Goal: Information Seeking & Learning: Find specific fact

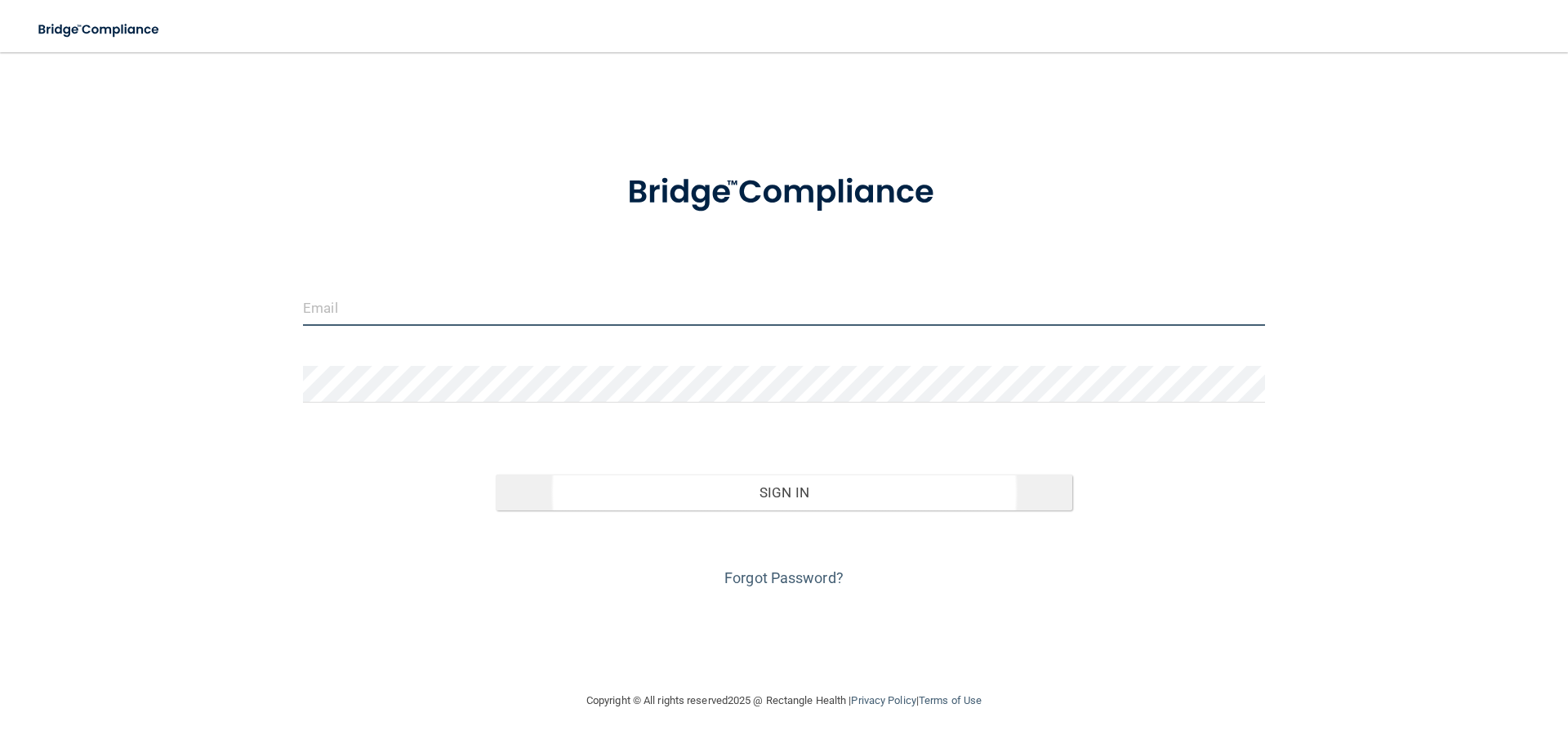
type input "[EMAIL_ADDRESS][DOMAIN_NAME]"
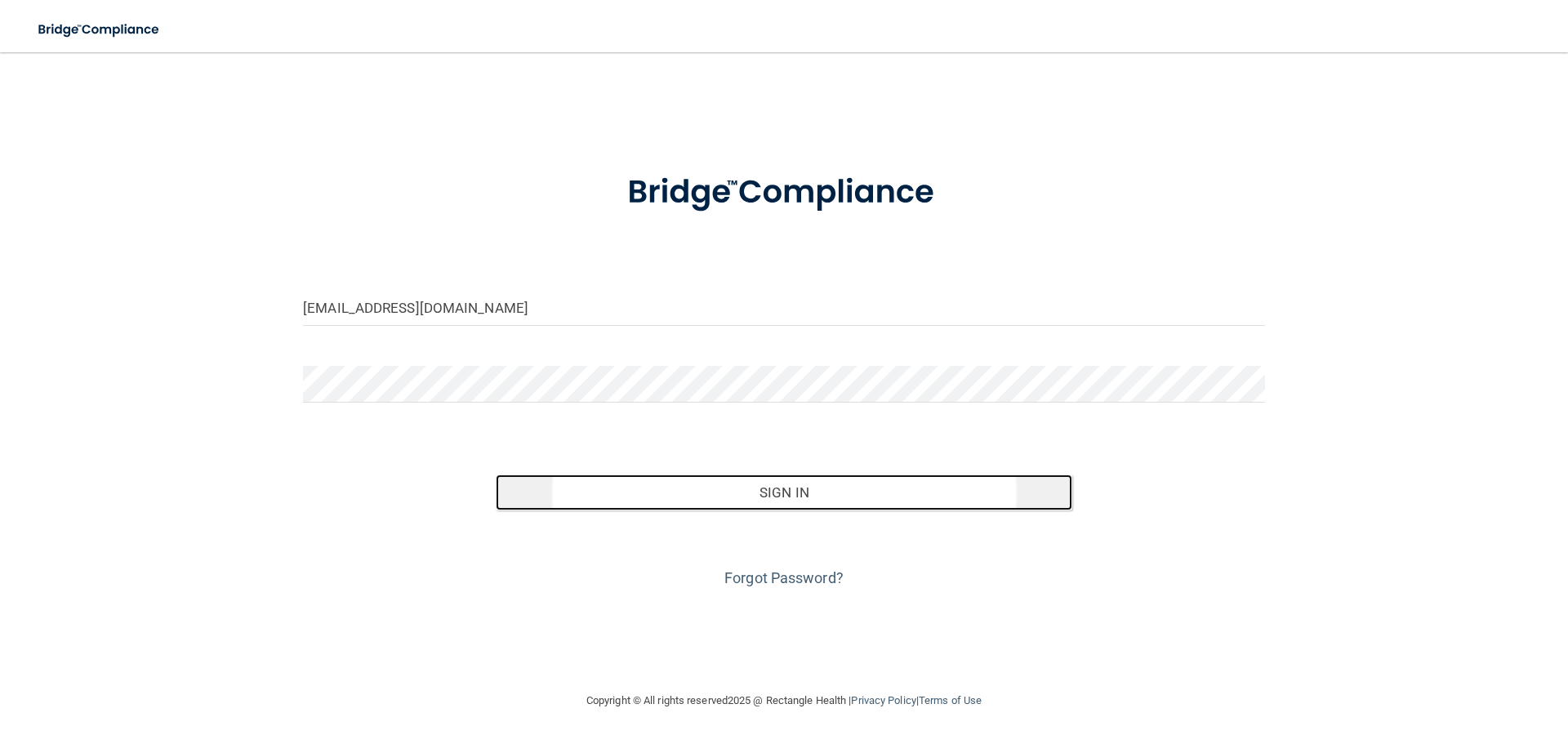
click at [808, 497] on button "Sign In" at bounding box center [784, 493] width 577 height 36
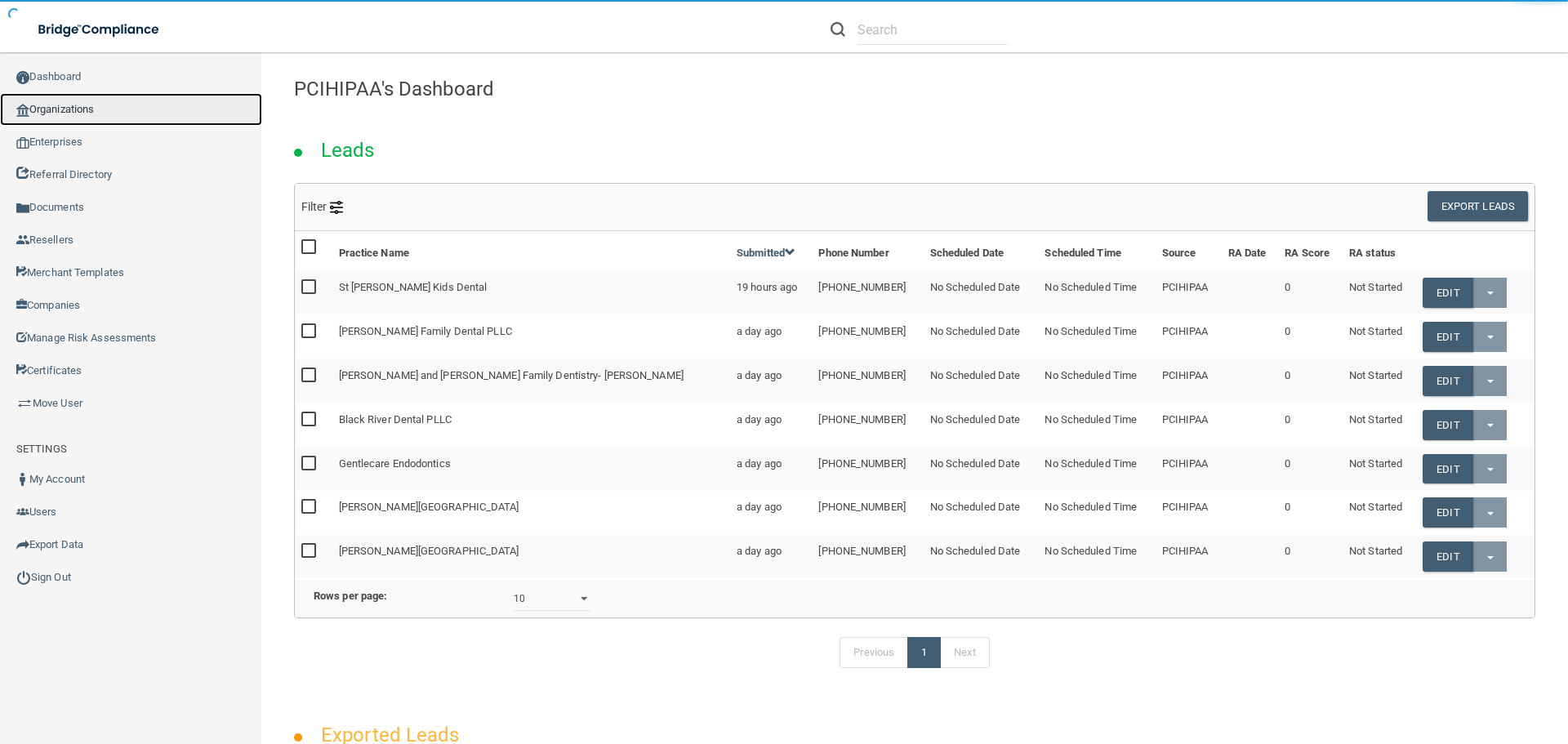
click at [75, 111] on link "Organizations" at bounding box center [130, 110] width 262 height 33
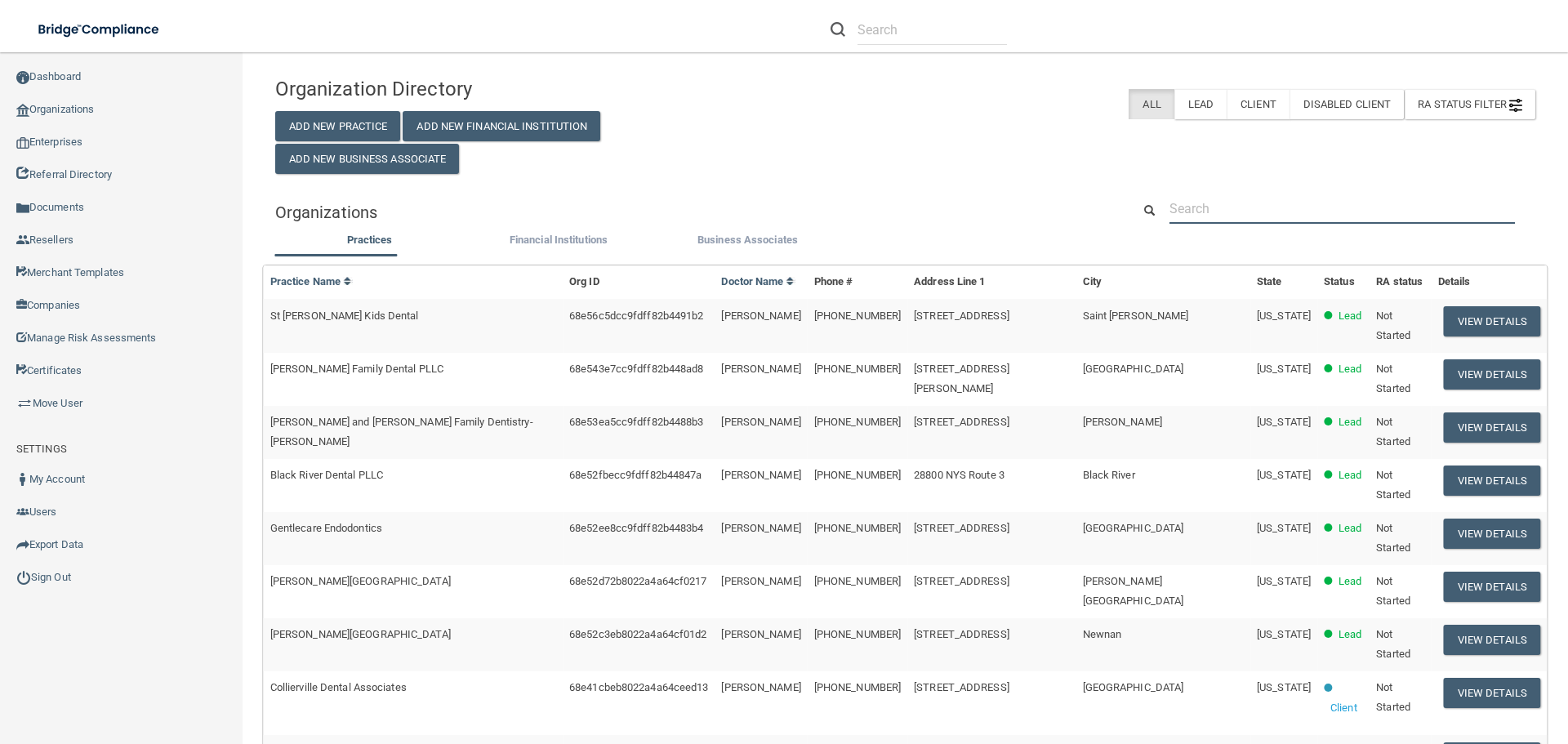
click at [1189, 208] on input "text" at bounding box center [1342, 208] width 345 height 30
paste input "Mid [US_STATE] Foot Clinic"
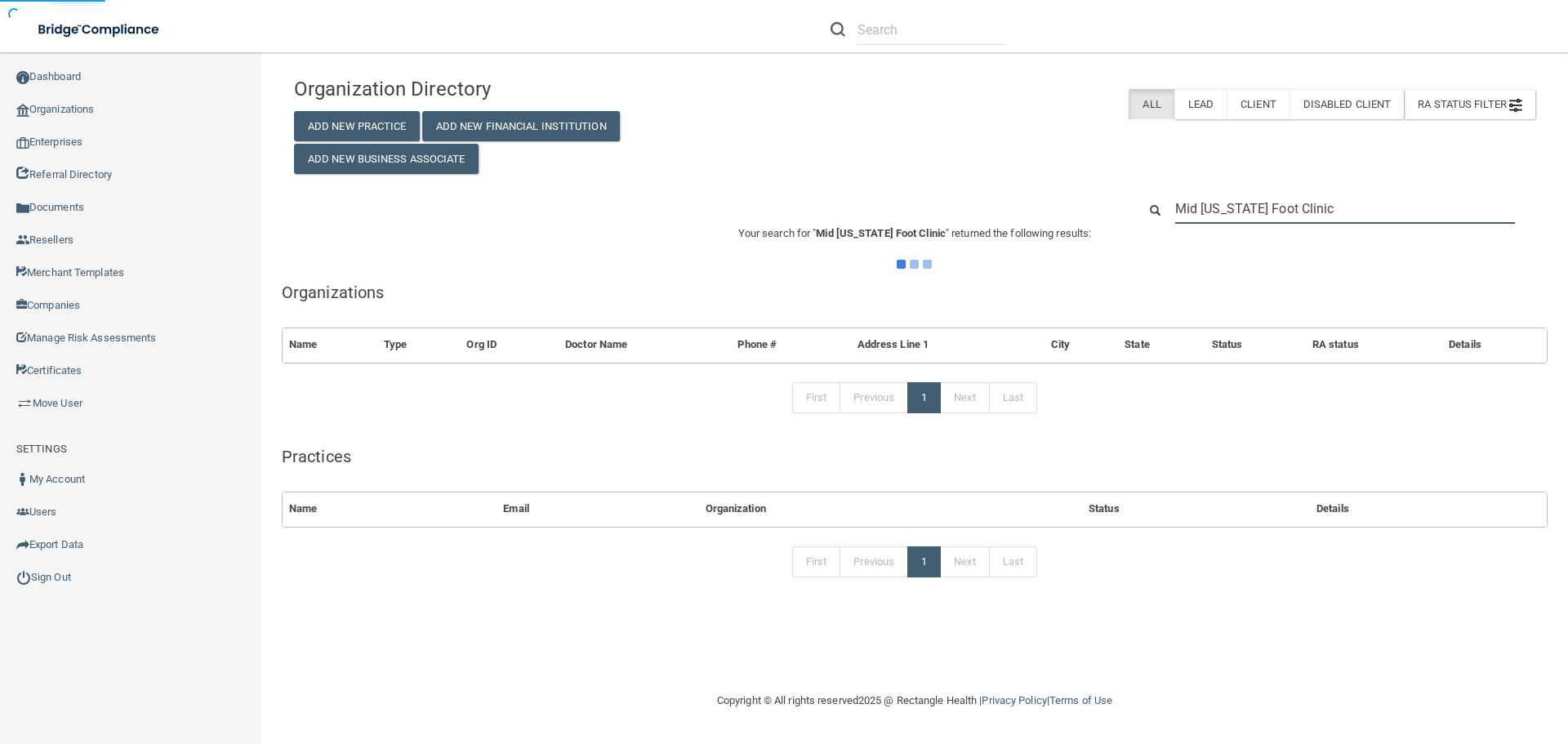
type input "Mid [US_STATE] Foot Clinic"
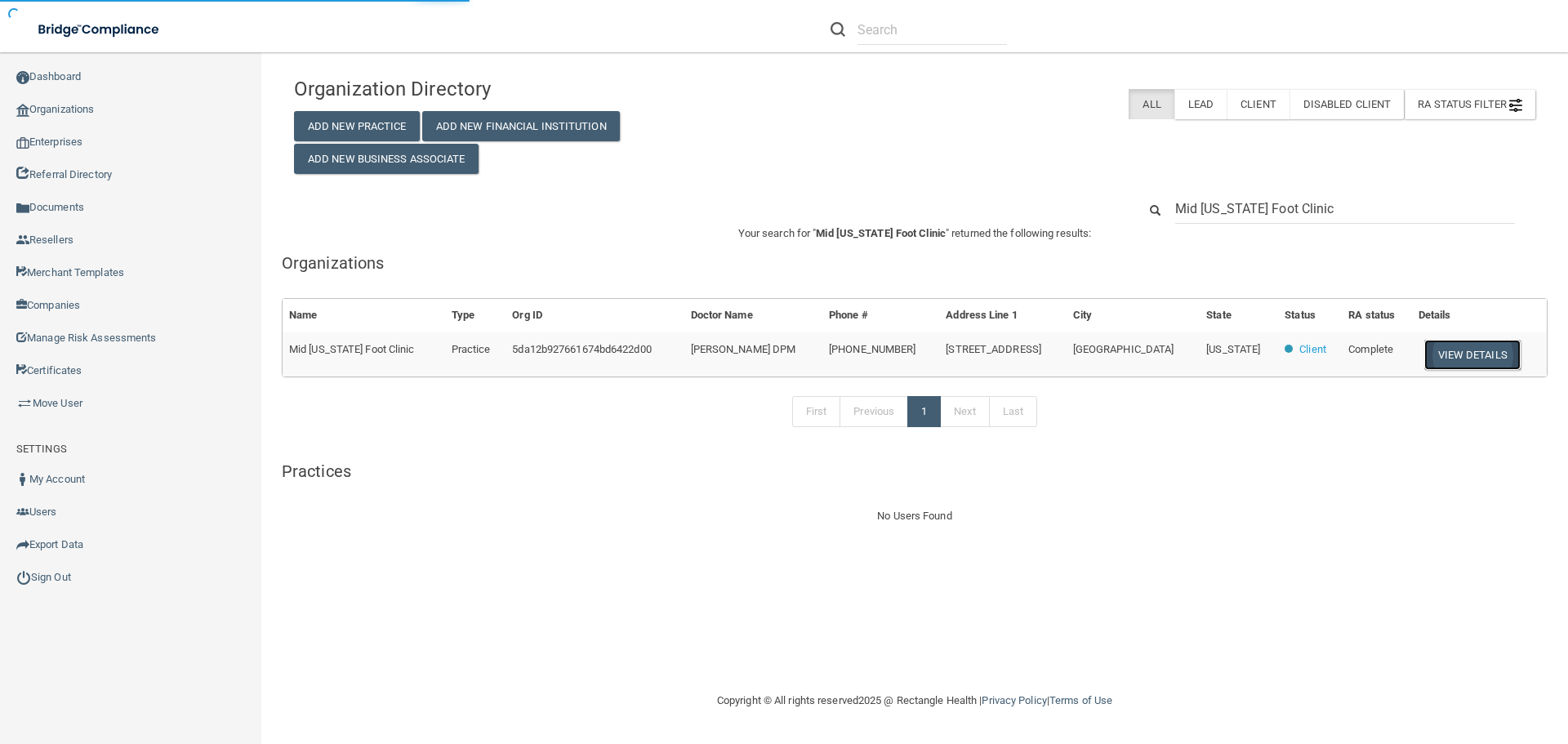
click at [1441, 360] on button "View Details" at bounding box center [1472, 354] width 96 height 30
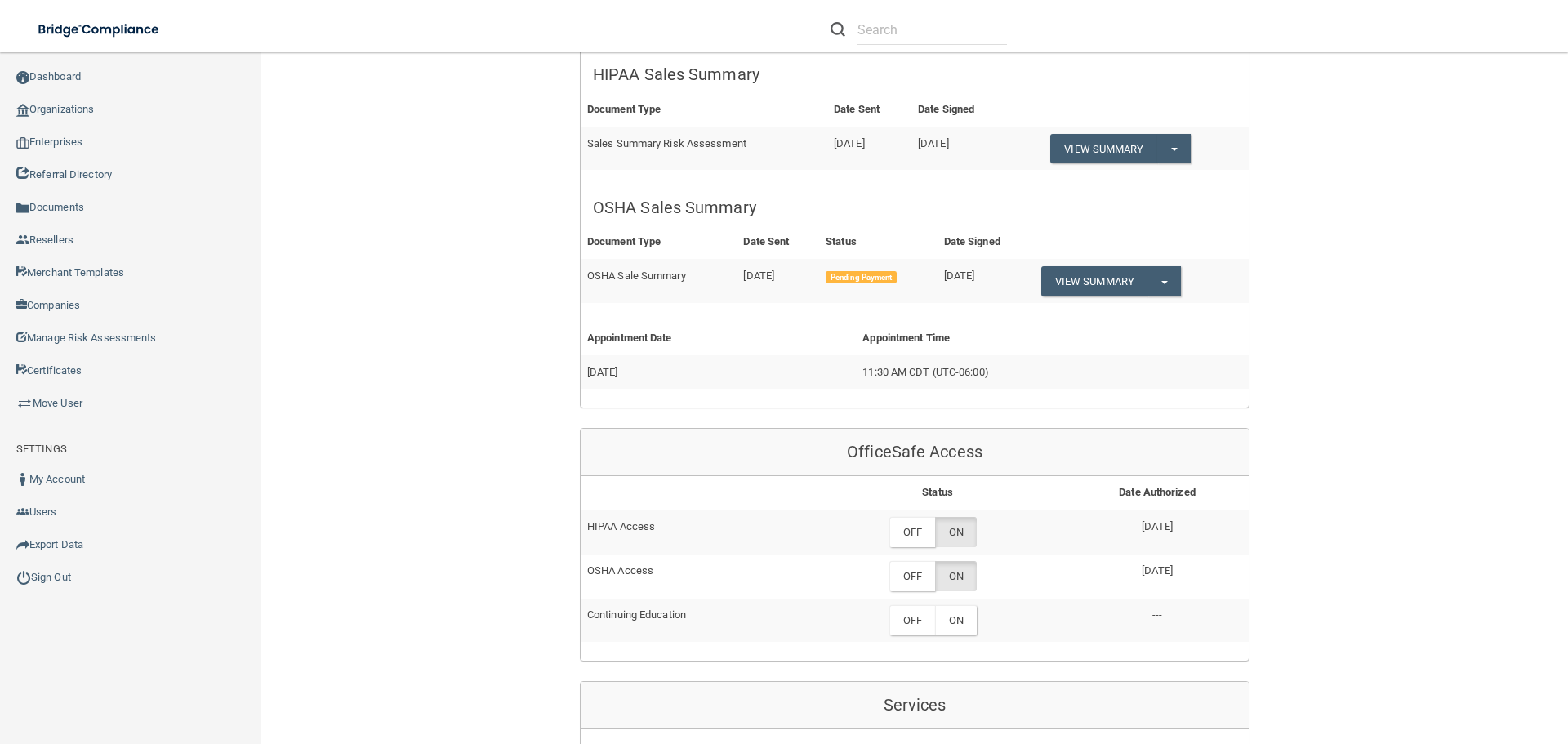
scroll to position [899, 0]
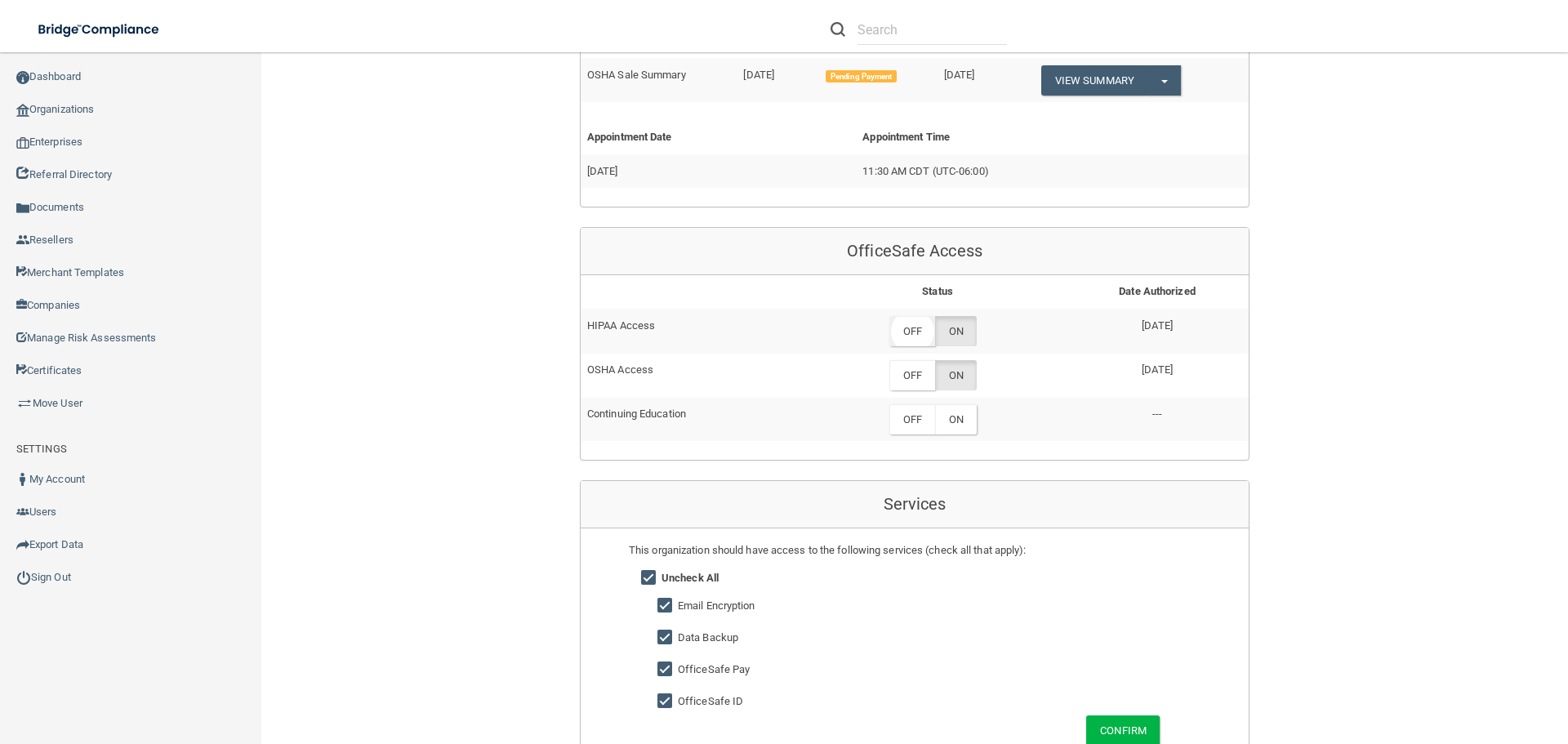
click at [917, 333] on label "OFF" at bounding box center [912, 331] width 45 height 30
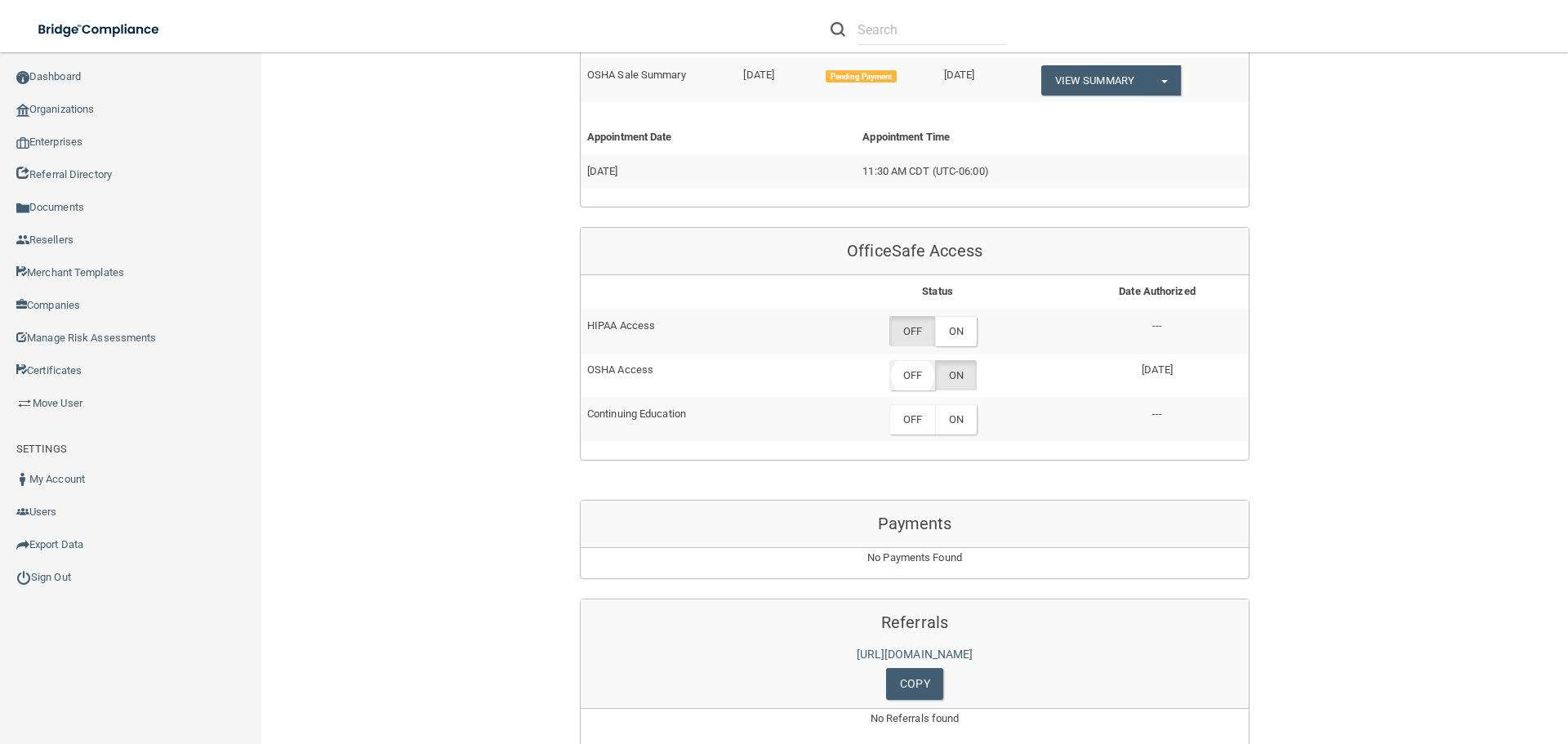
click at [911, 376] on label "OFF" at bounding box center [912, 375] width 45 height 30
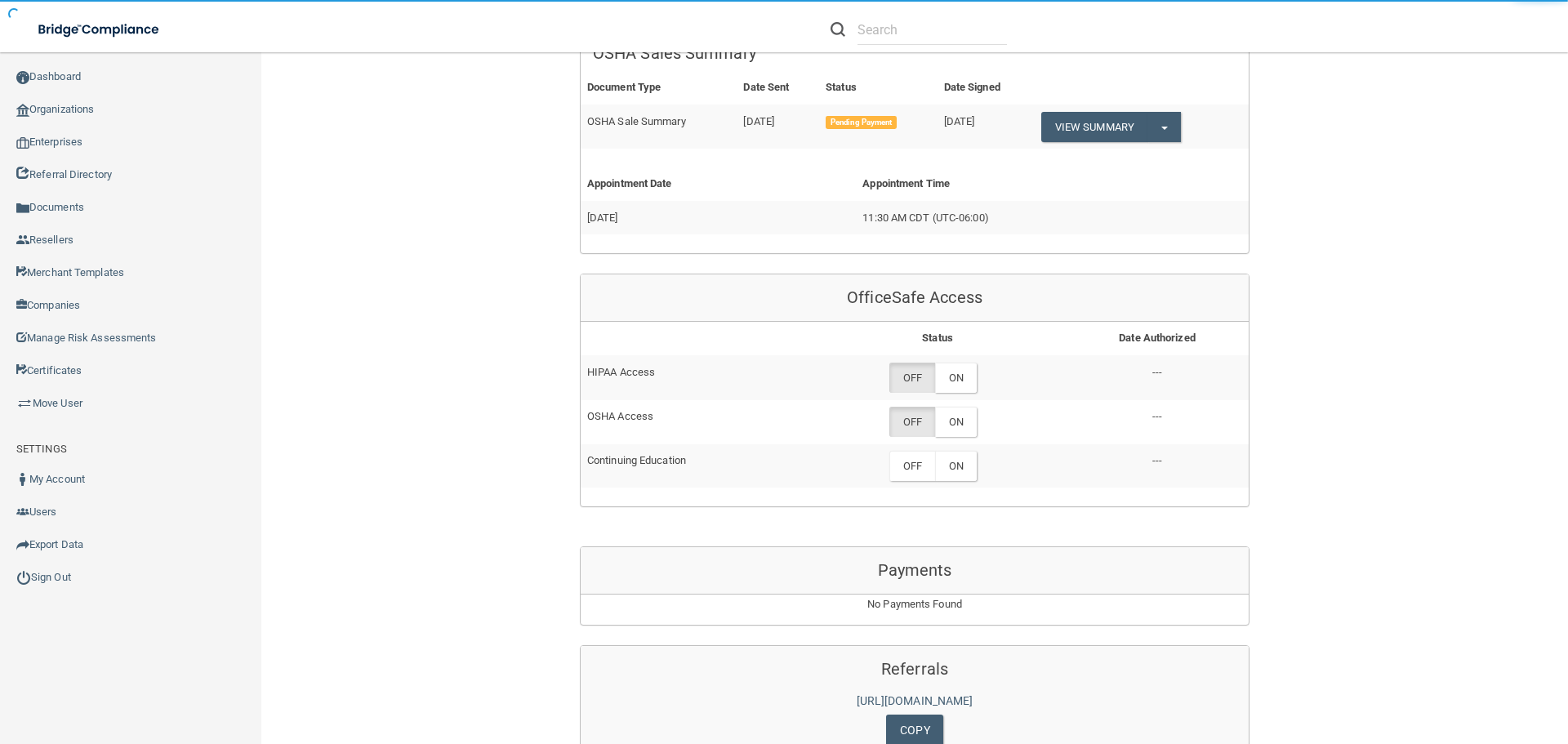
scroll to position [945, 0]
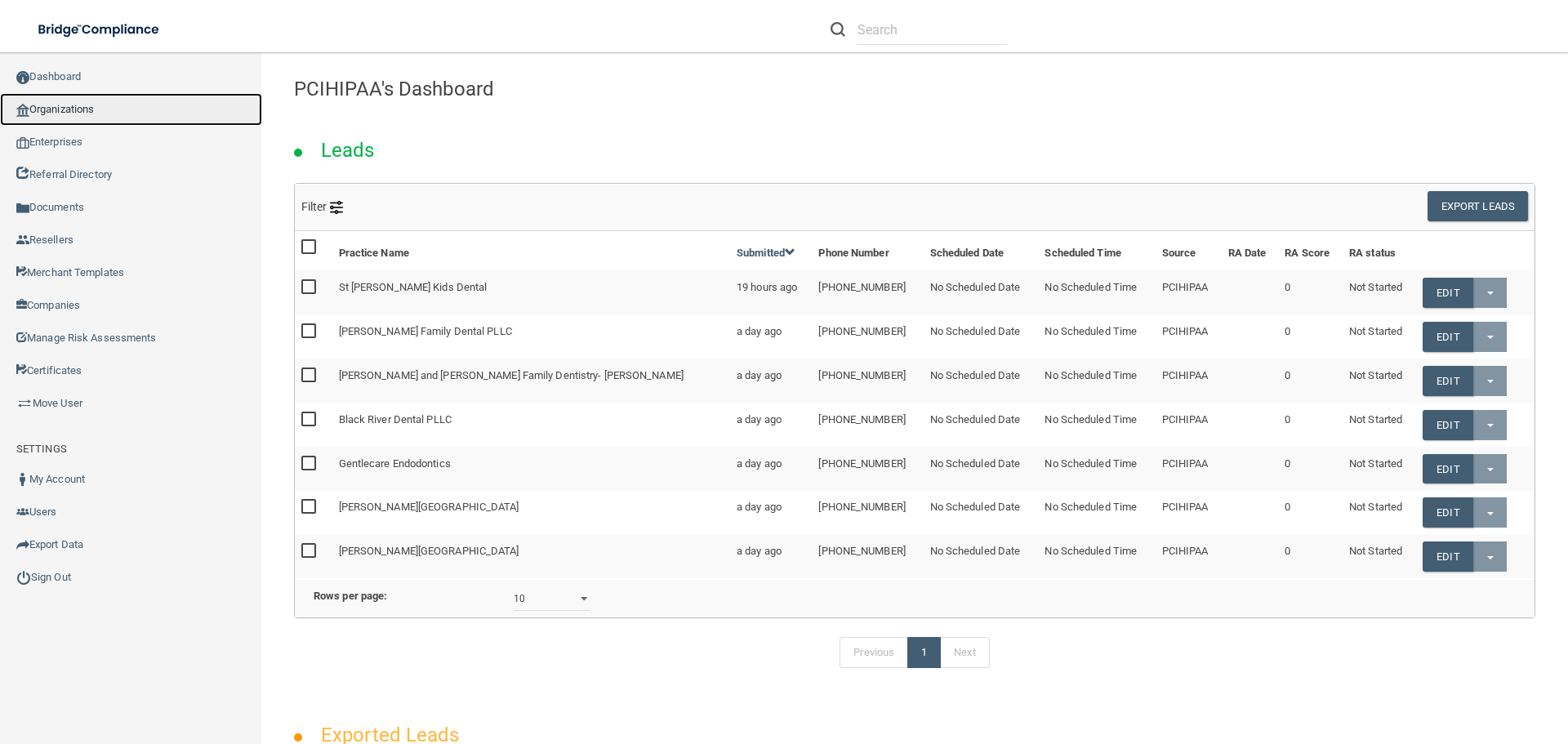
click at [140, 118] on link "Organizations" at bounding box center [130, 110] width 262 height 33
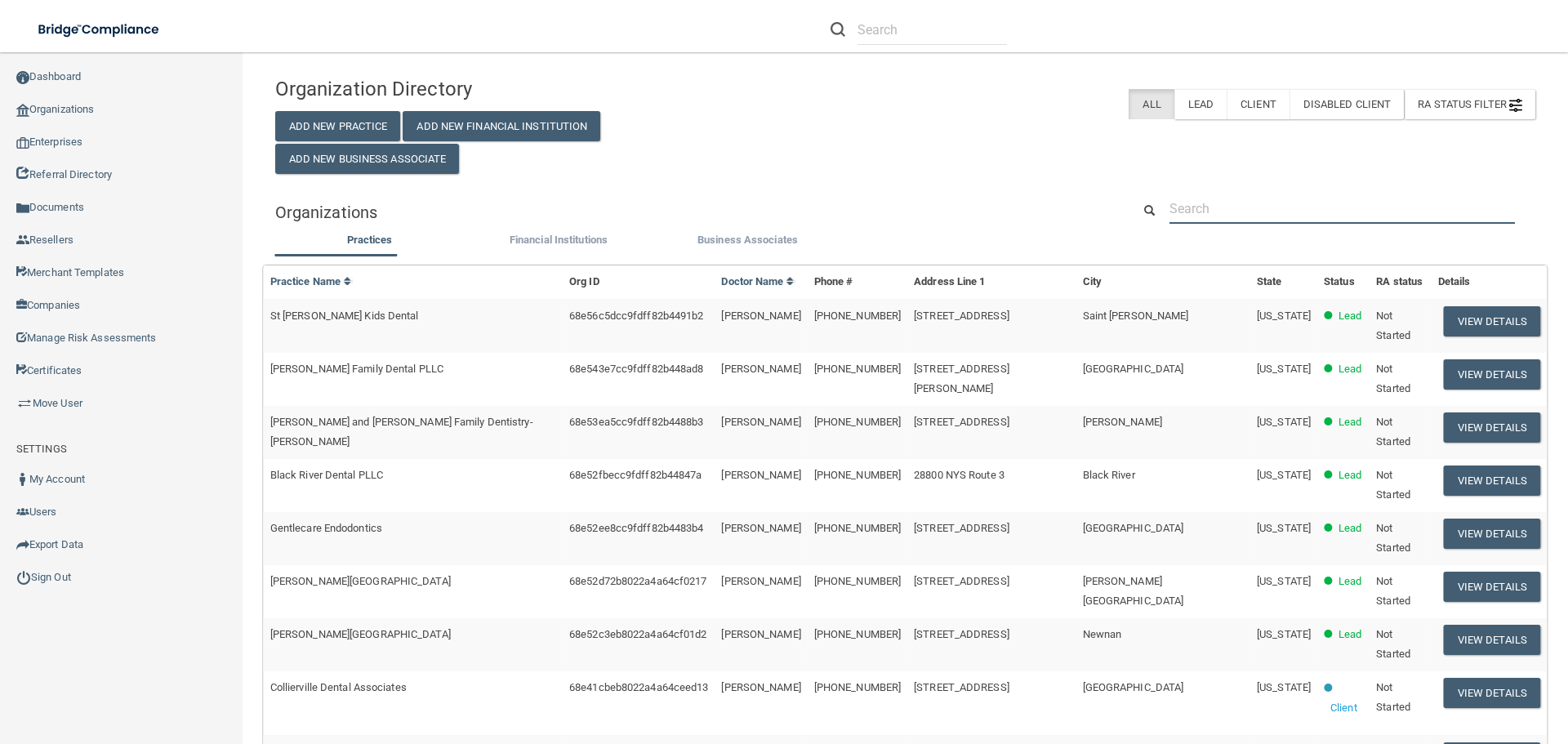
drag, startPoint x: 1192, startPoint y: 199, endPoint x: 1213, endPoint y: 220, distance: 29.7
click at [1192, 199] on input "text" at bounding box center [1342, 208] width 345 height 30
paste input "Advanced Eye Center"
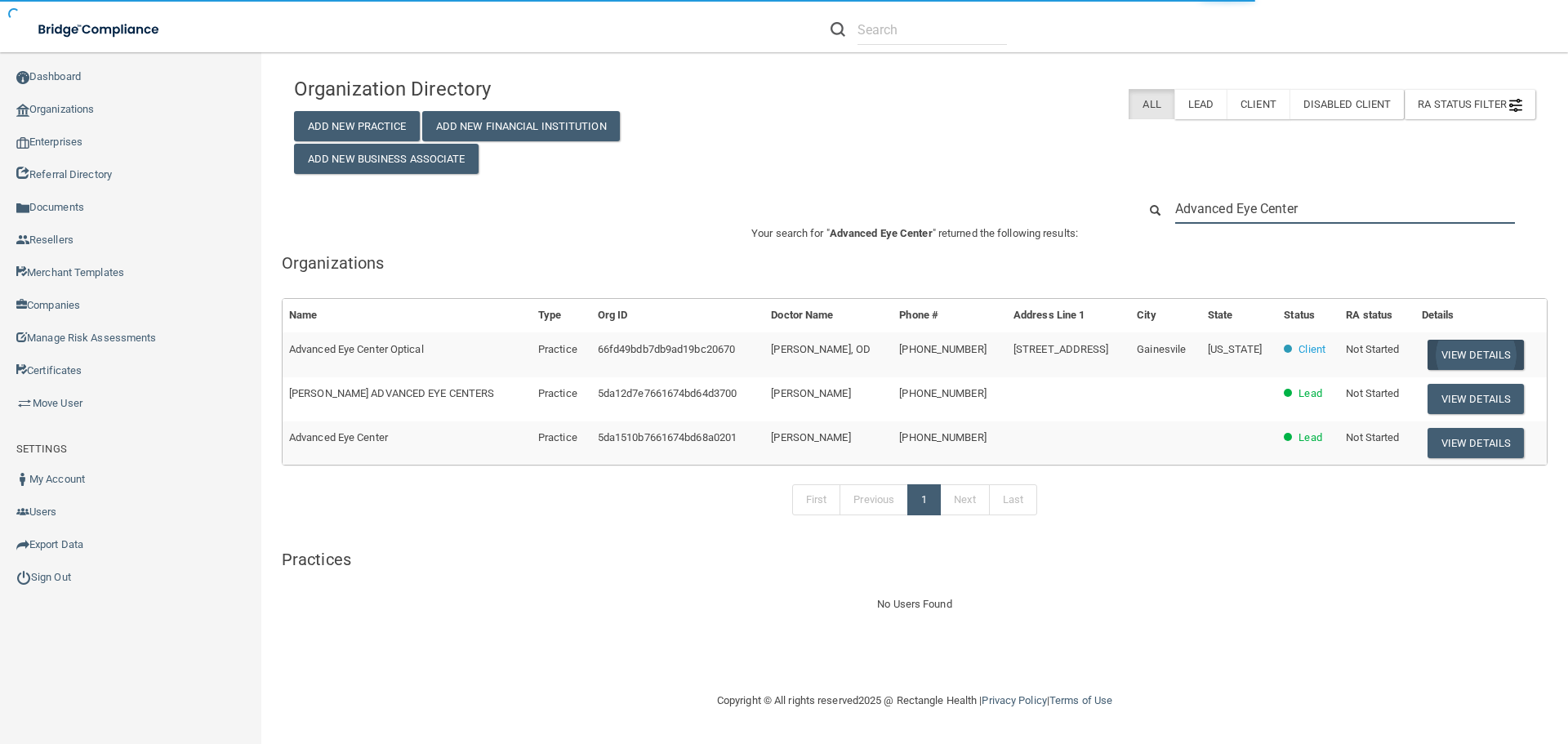
type input "Advanced Eye Center"
click at [1486, 353] on button "View Details" at bounding box center [1476, 354] width 96 height 30
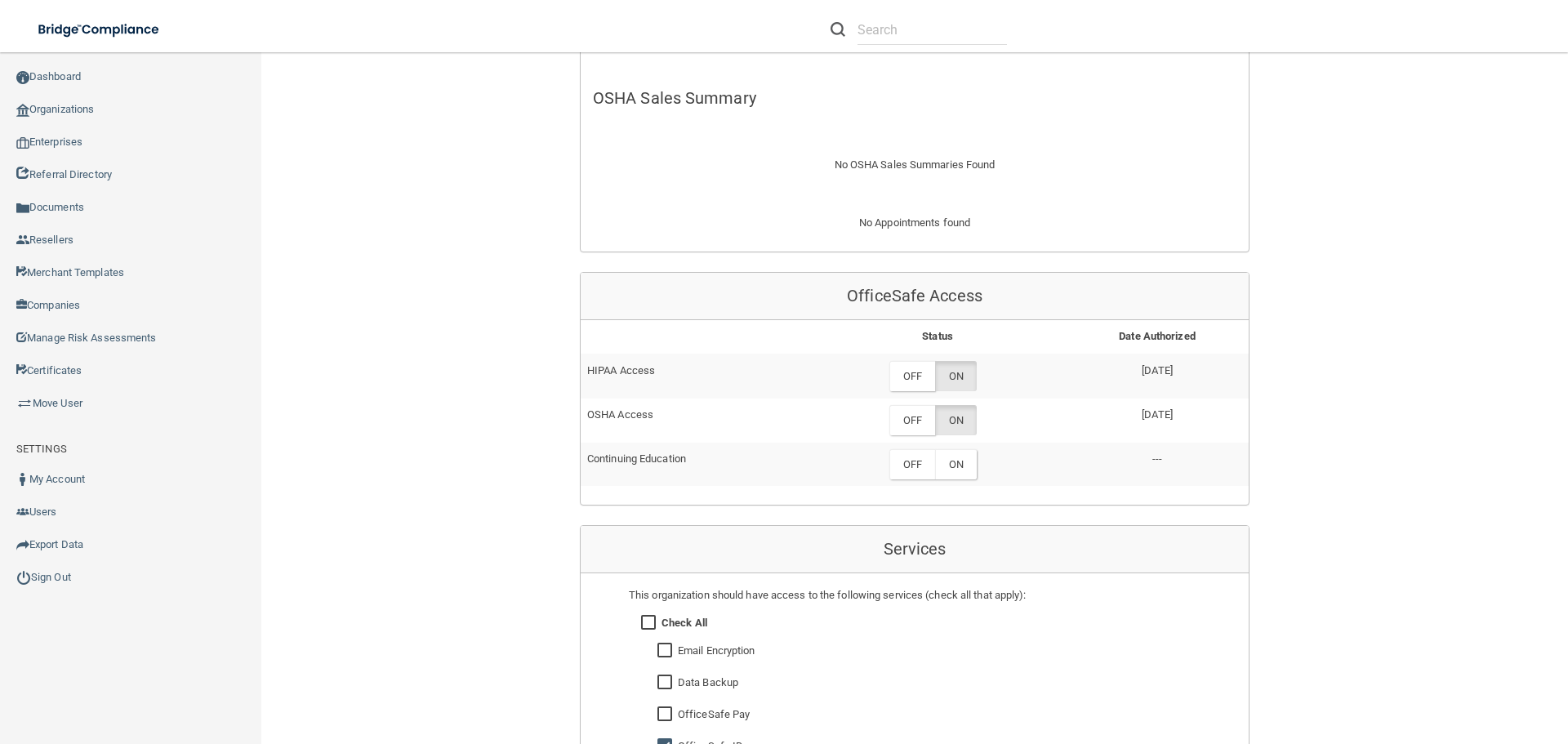
scroll to position [490, 0]
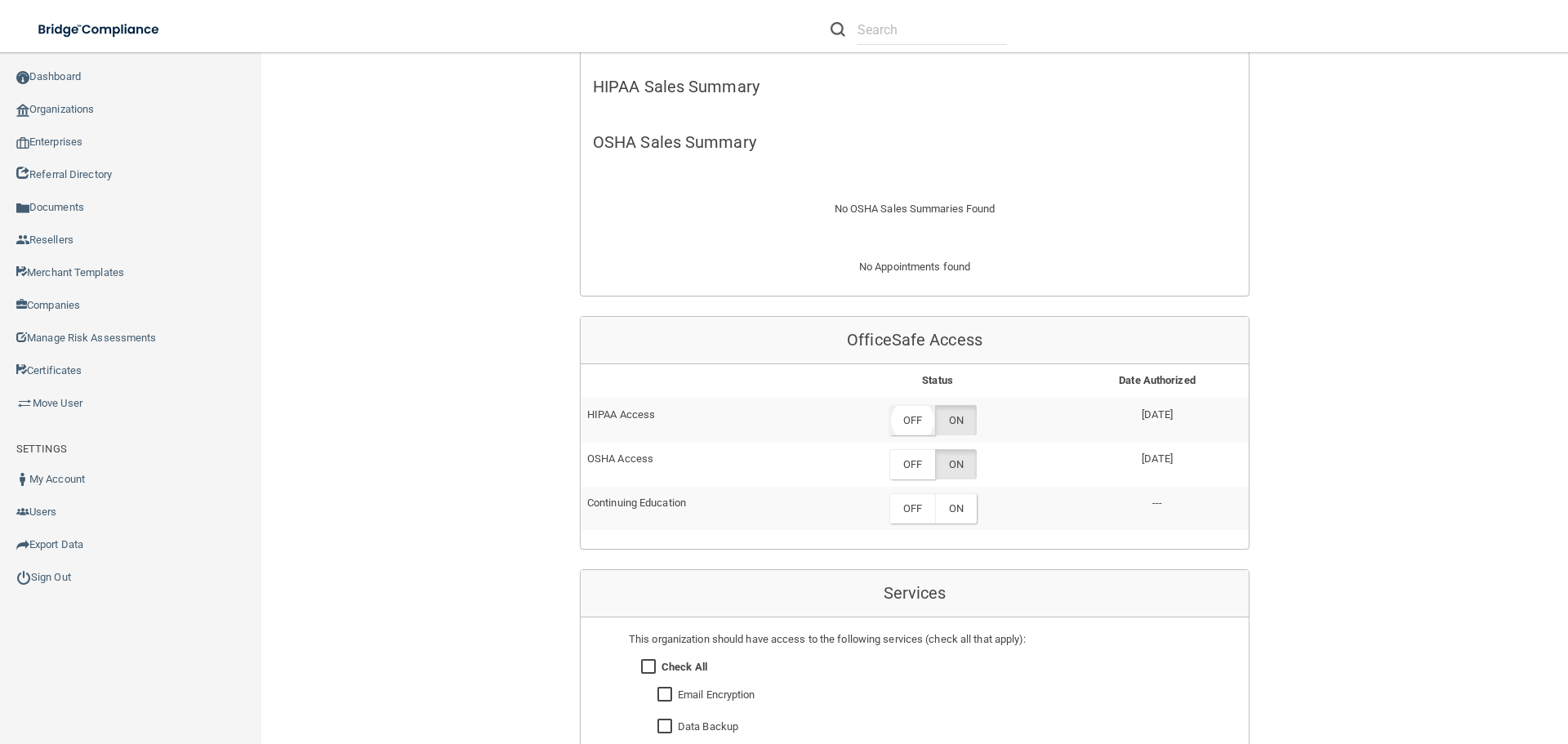
click at [919, 415] on label "OFF" at bounding box center [912, 420] width 45 height 30
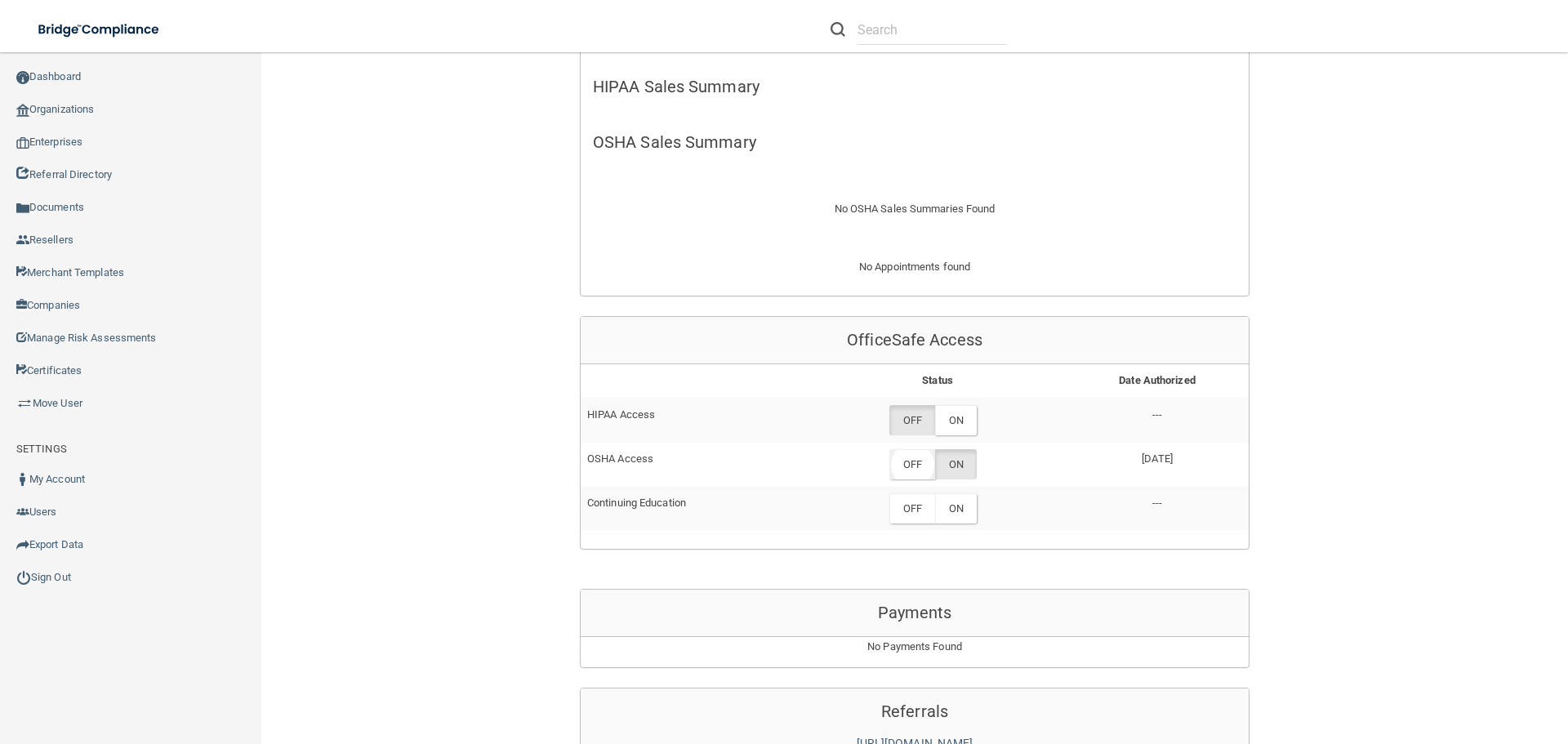
click at [919, 459] on label "OFF" at bounding box center [912, 464] width 45 height 30
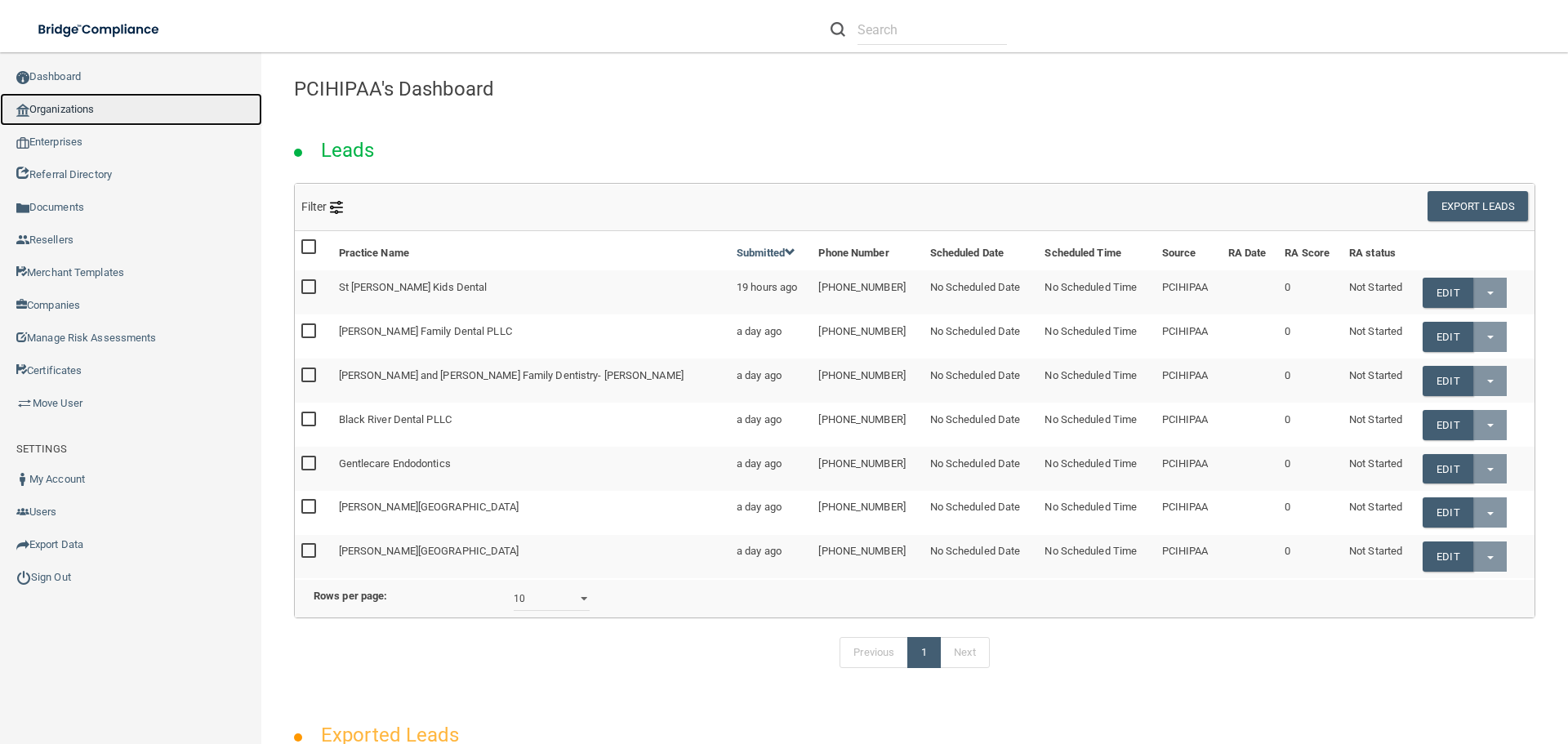
click at [71, 113] on link "Organizations" at bounding box center [130, 110] width 262 height 33
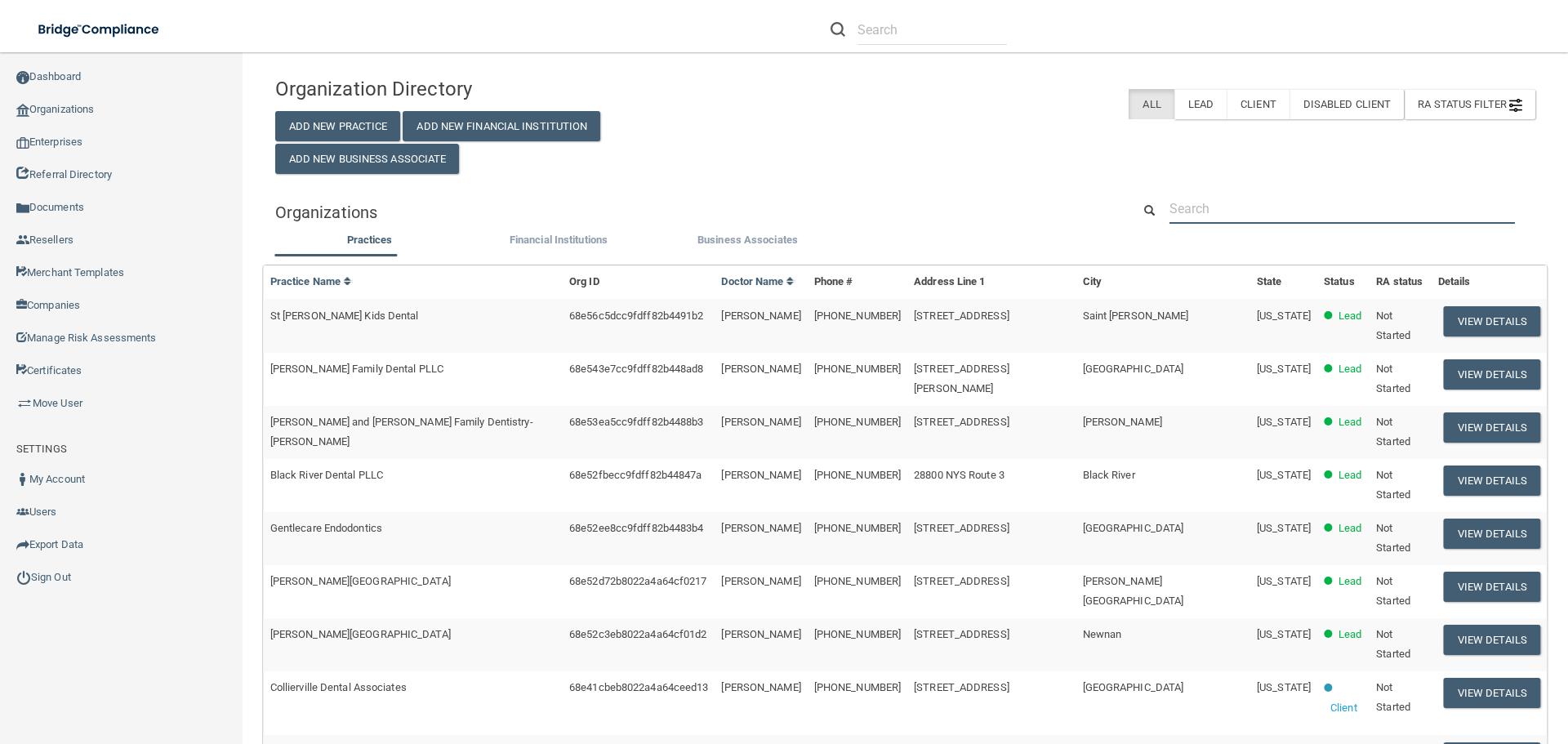
click at [1257, 217] on input "text" at bounding box center [1342, 208] width 345 height 30
paste input "Haines City Dental"
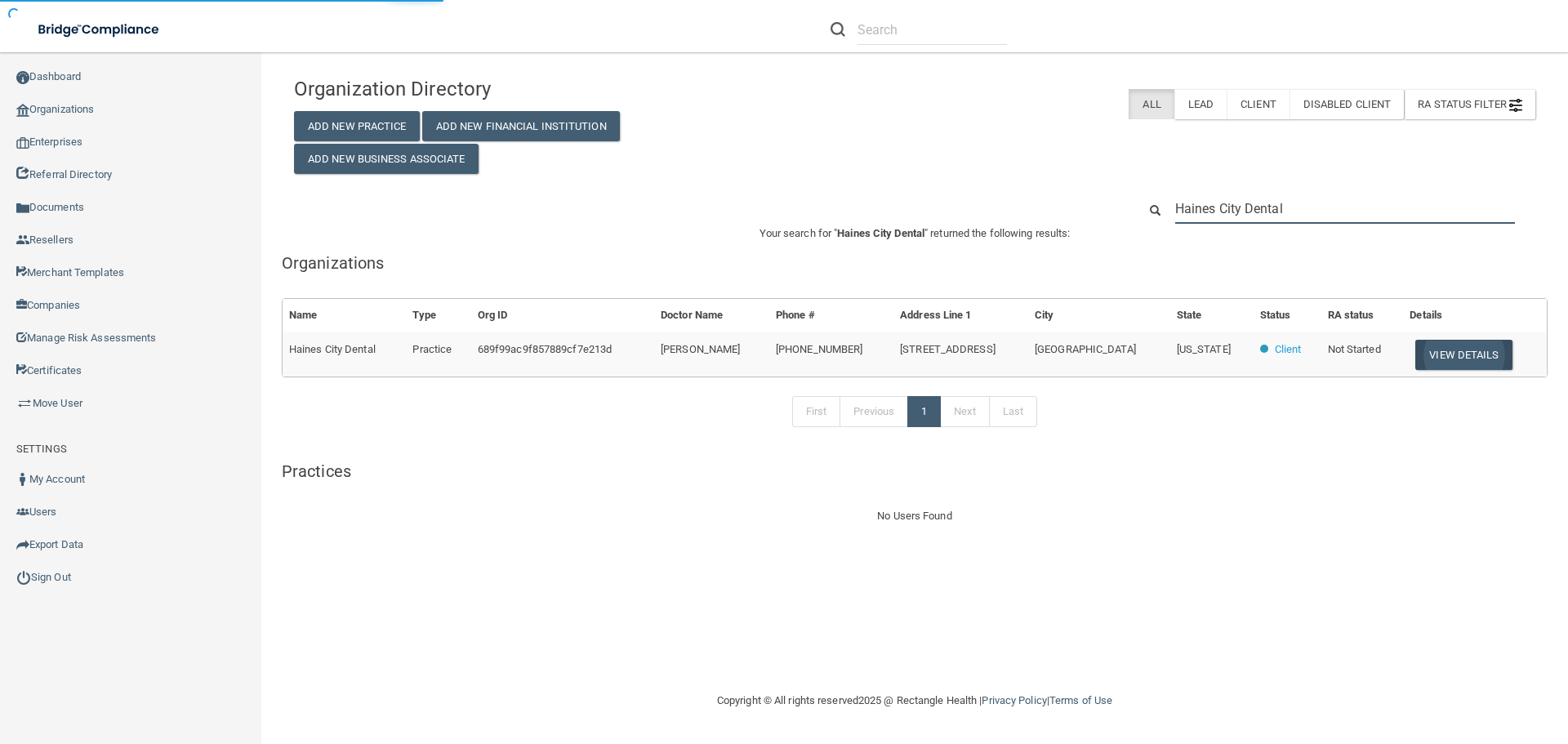
type input "Haines City Dental"
click at [1455, 362] on button "View Details" at bounding box center [1463, 354] width 96 height 30
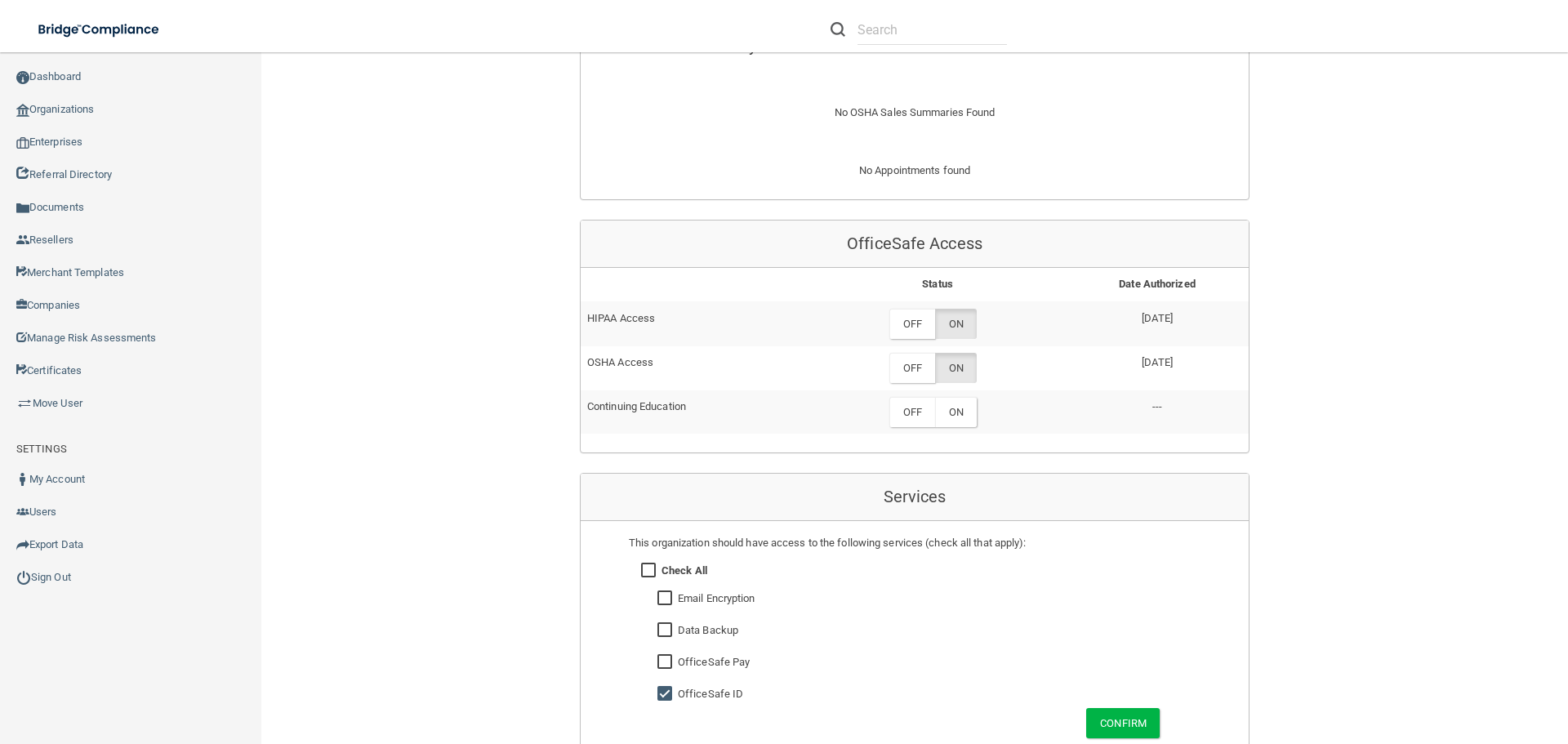
scroll to position [735, 0]
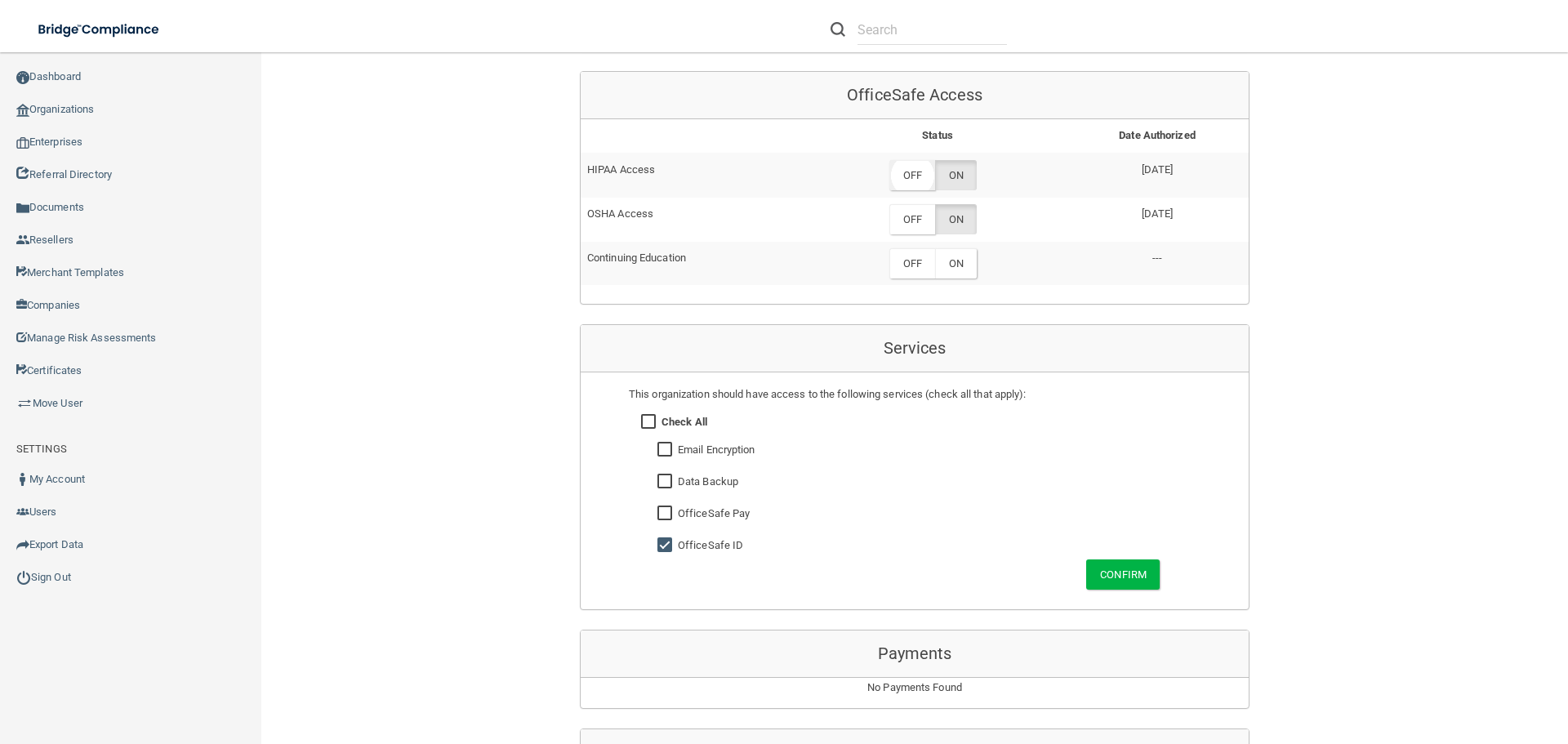
click at [924, 169] on label "OFF" at bounding box center [912, 175] width 45 height 30
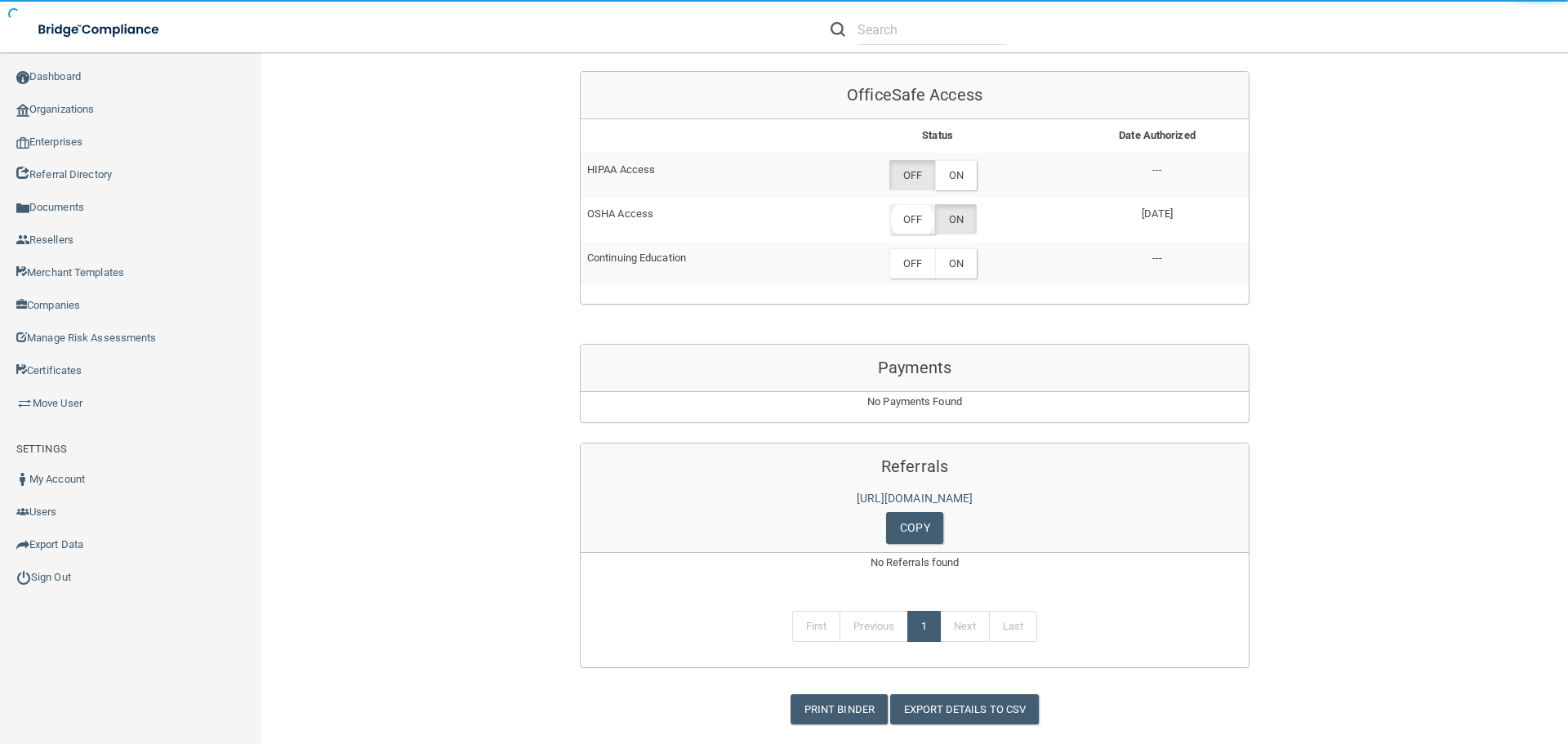
click at [922, 216] on label "OFF" at bounding box center [912, 218] width 45 height 30
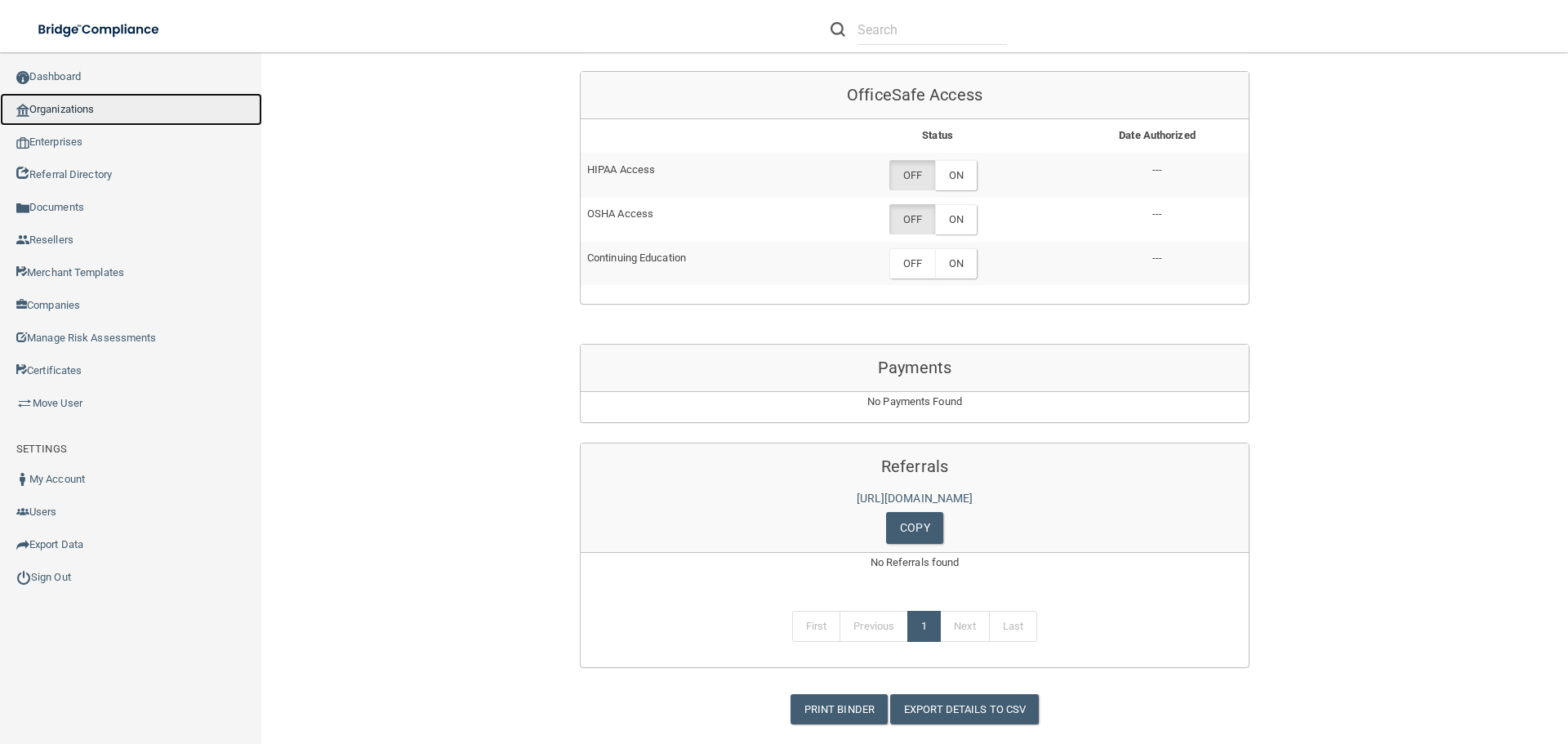
click at [112, 110] on link "Organizations" at bounding box center [130, 110] width 262 height 33
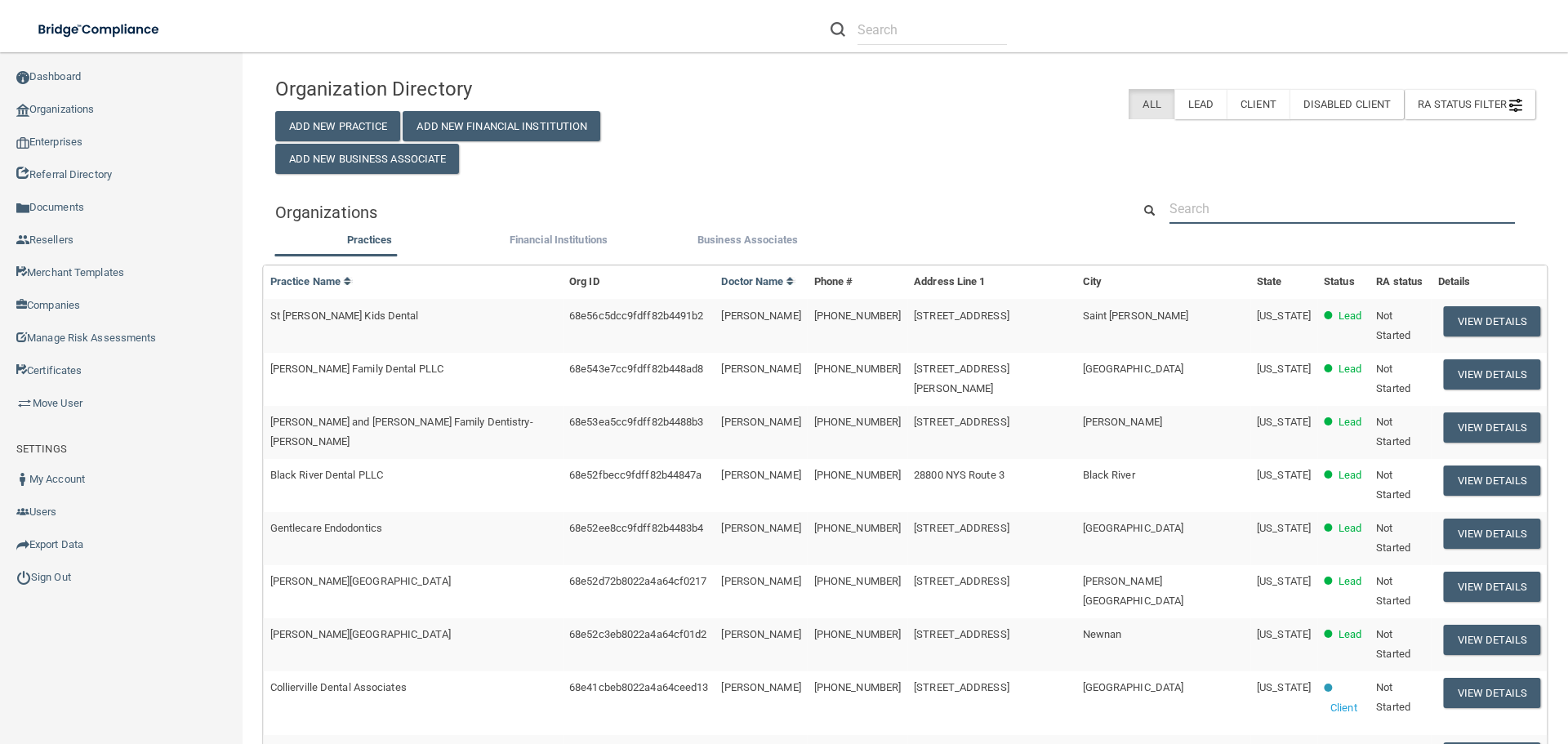
click at [1194, 202] on input "text" at bounding box center [1342, 208] width 345 height 30
paste input "Hoquiam Vision Clinic"
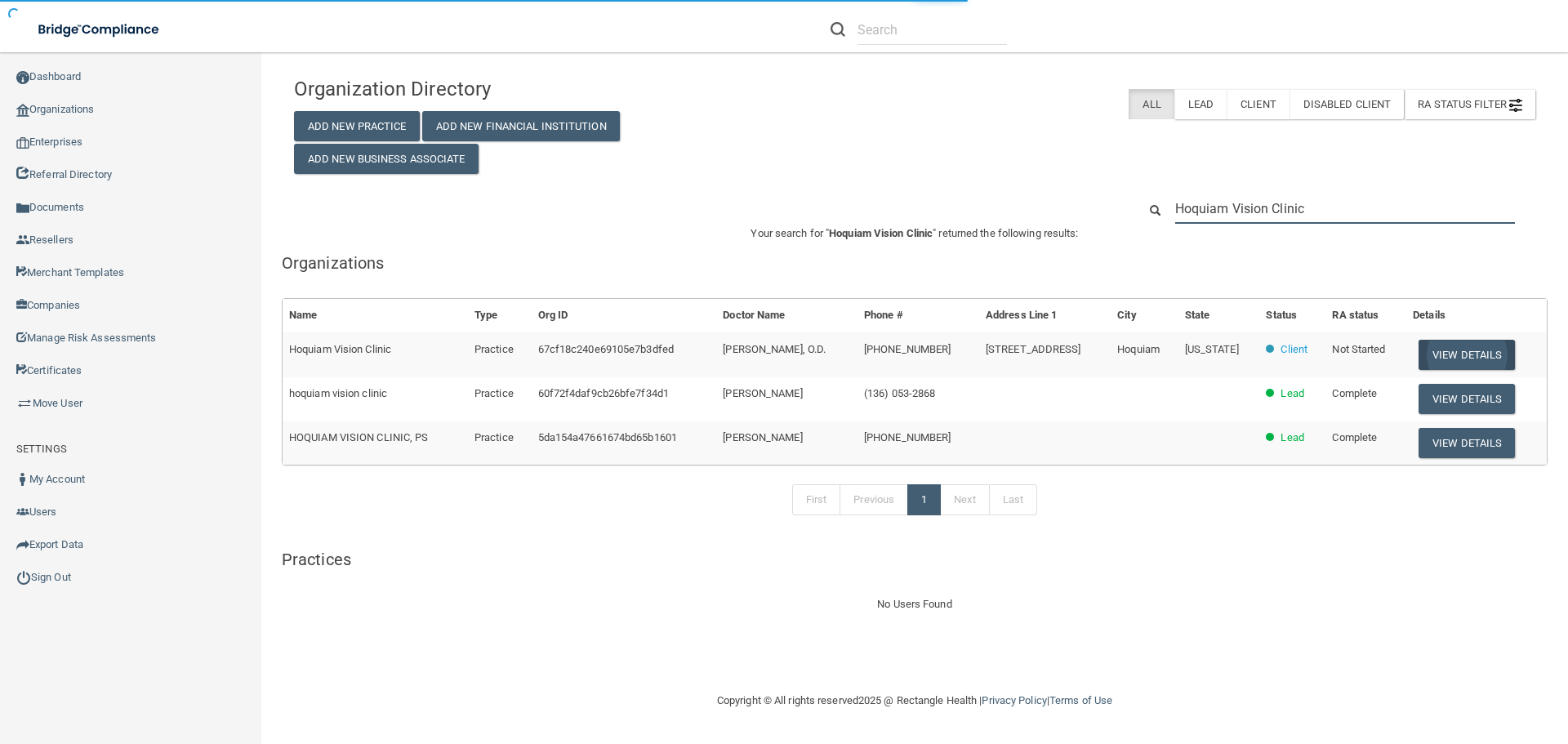
type input "Hoquiam Vision Clinic"
click at [1461, 353] on button "View Details" at bounding box center [1467, 354] width 96 height 30
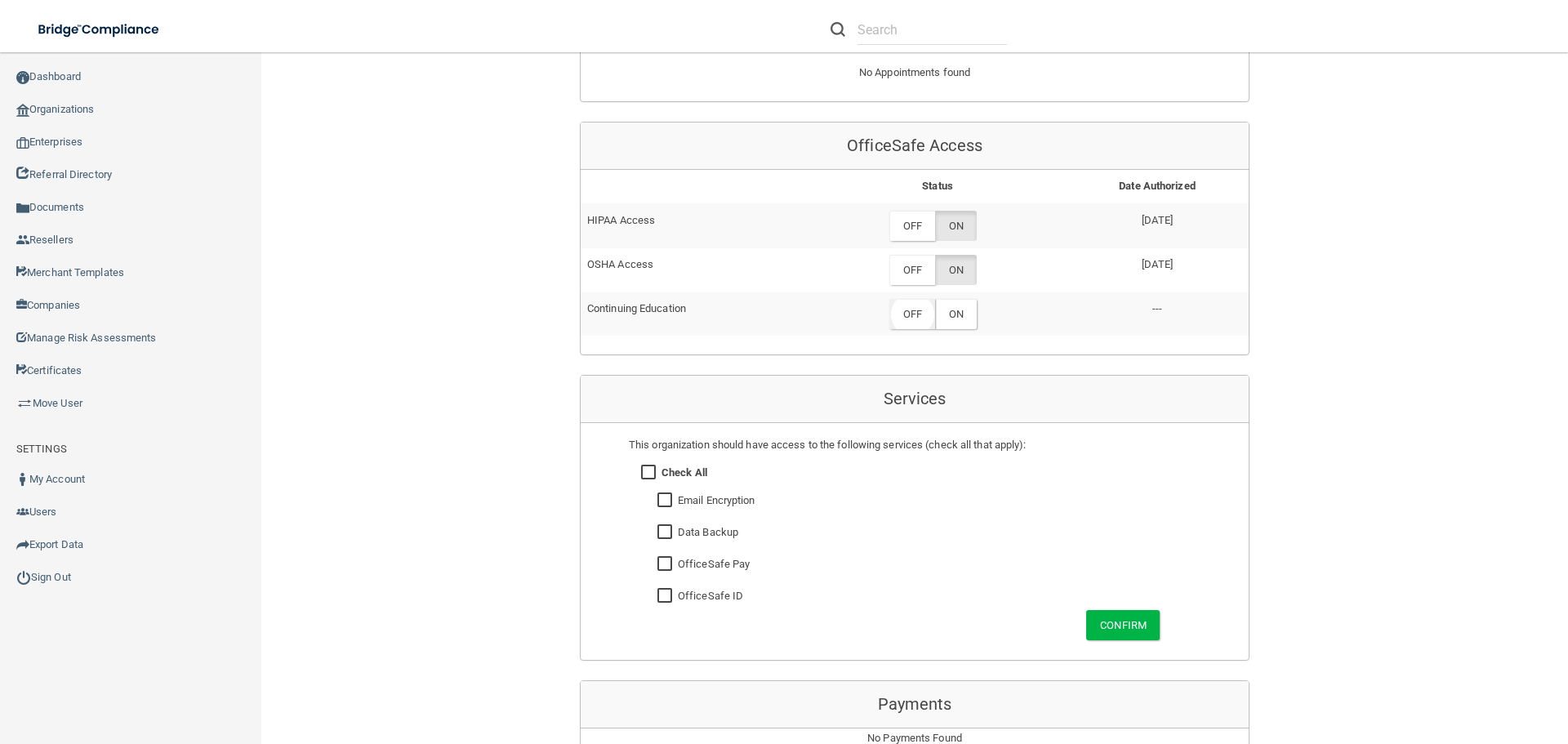
scroll to position [735, 0]
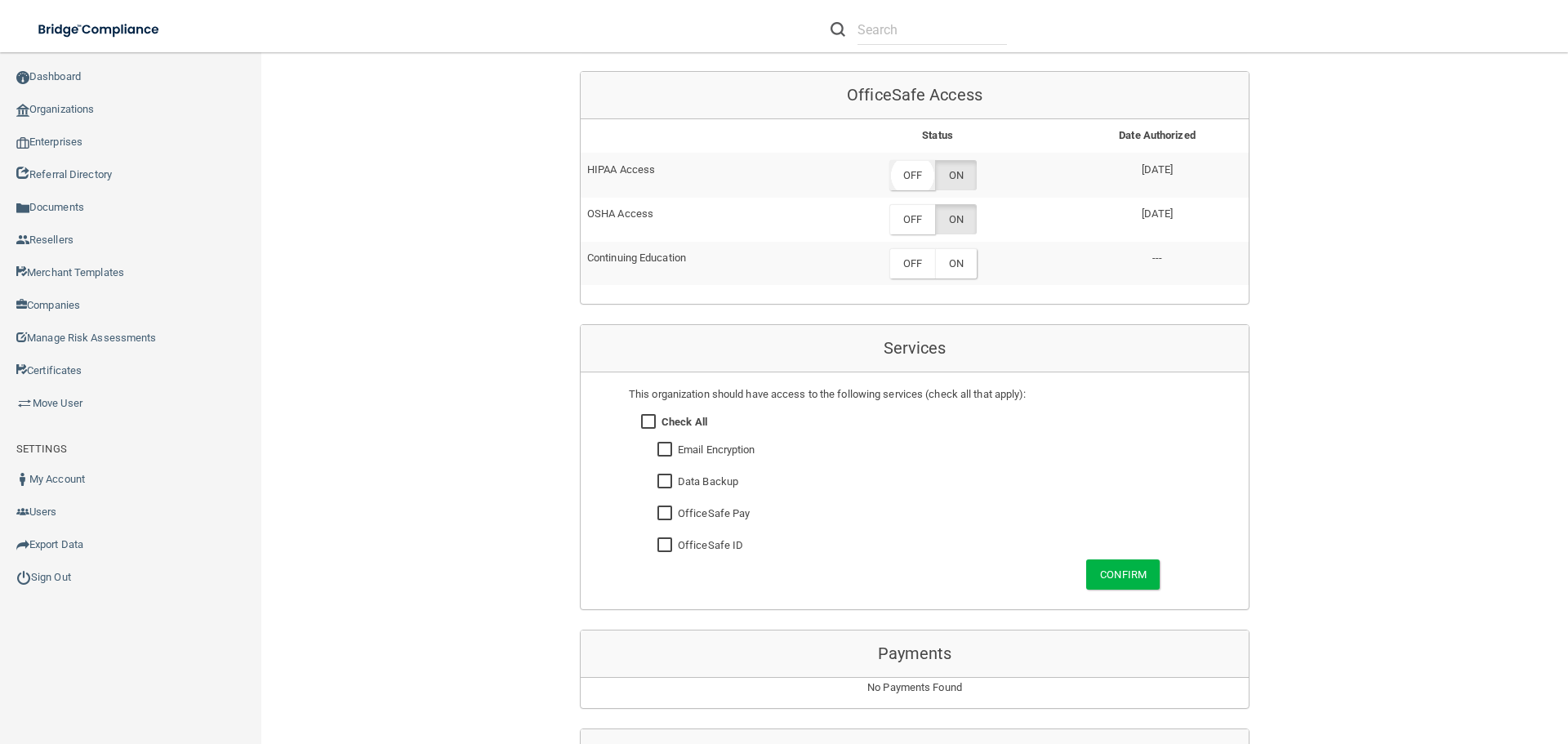
click at [917, 183] on label "OFF" at bounding box center [912, 175] width 45 height 30
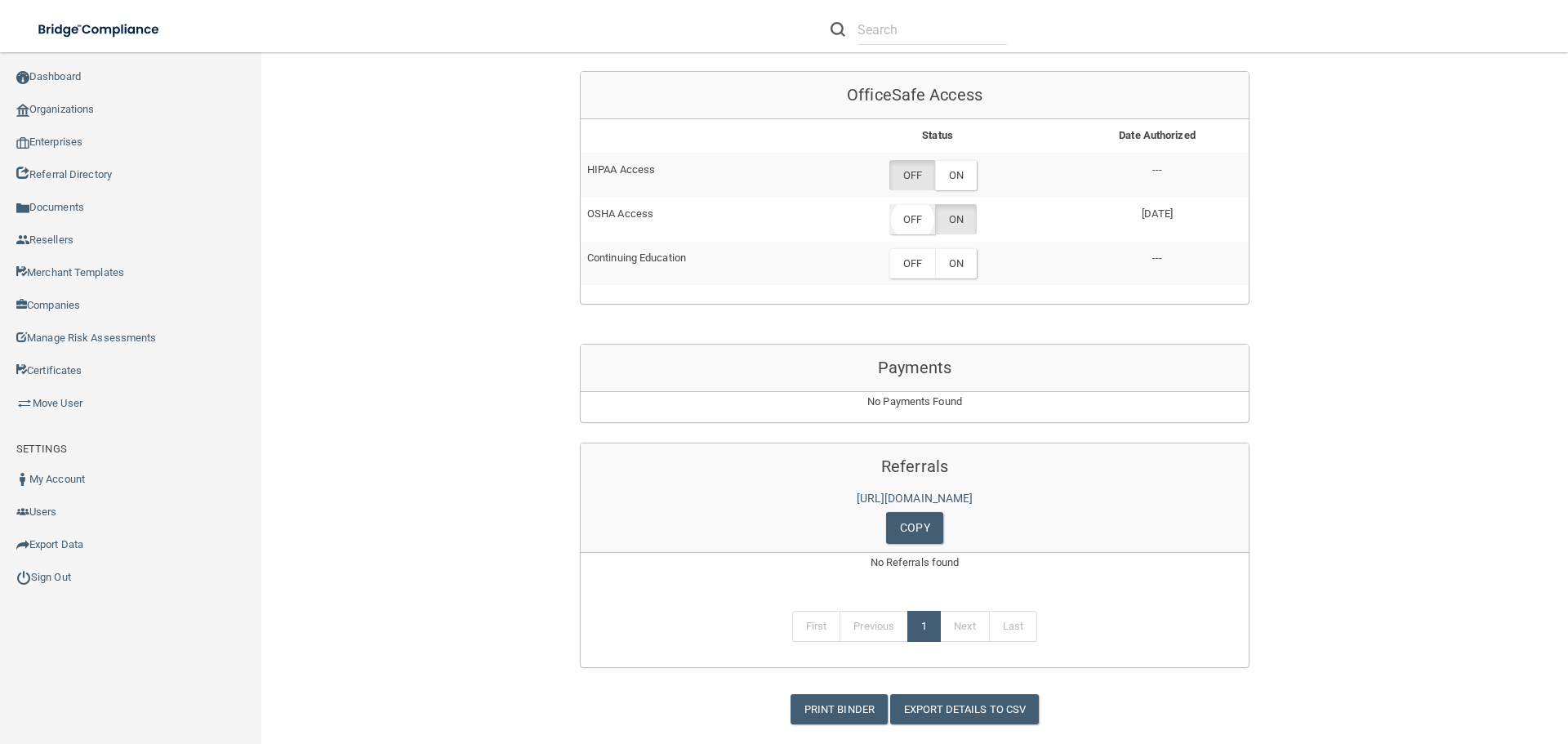
click at [920, 220] on label "OFF" at bounding box center [912, 218] width 45 height 30
drag, startPoint x: 81, startPoint y: 112, endPoint x: 9, endPoint y: 141, distance: 77.6
click at [81, 112] on link "Organizations" at bounding box center [130, 110] width 262 height 33
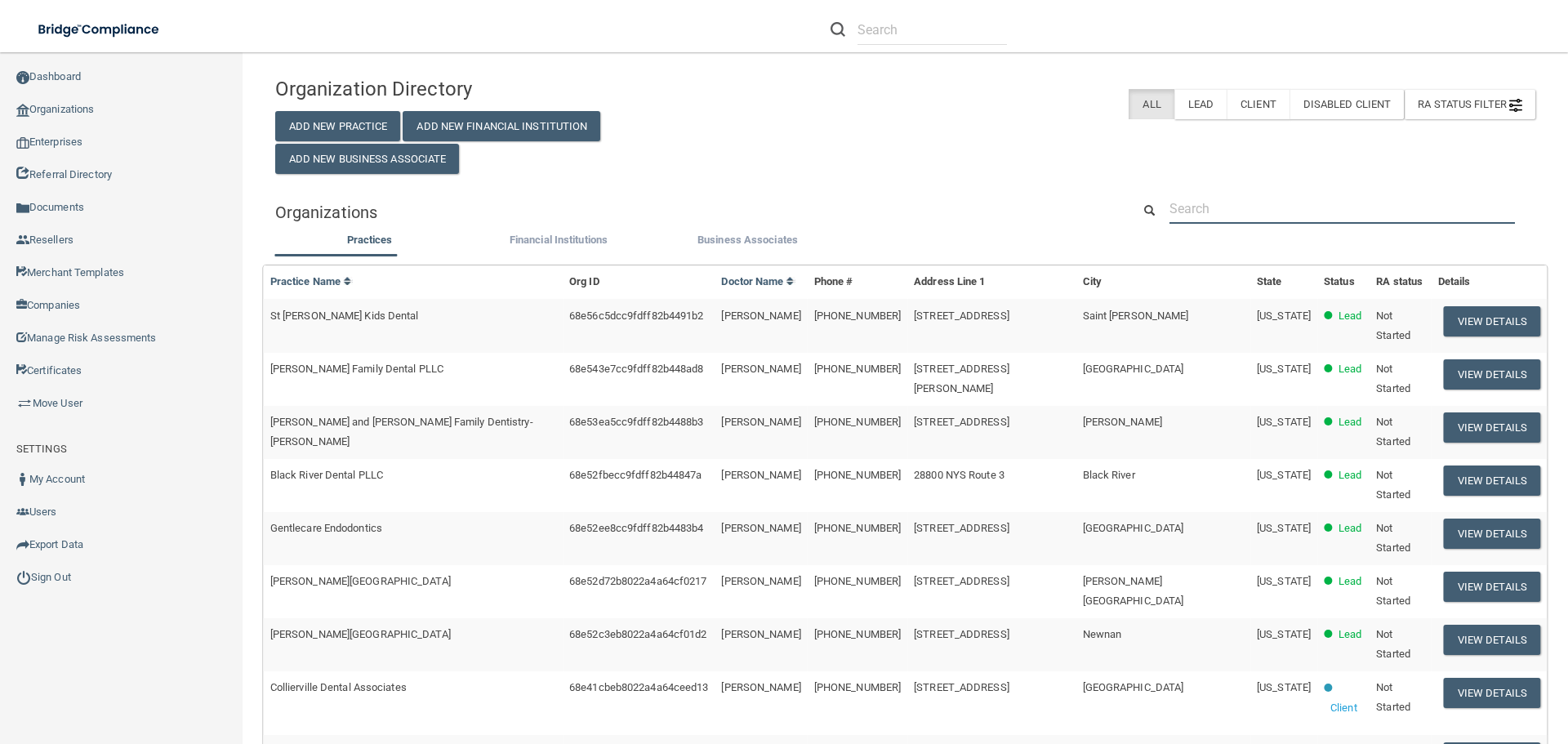
click at [1188, 199] on input "text" at bounding box center [1342, 208] width 345 height 30
paste input "Clarity Dermatology, PLLC - Fort Collins"
type input "Clarity Dermatology, PLLC - Fort Collins"
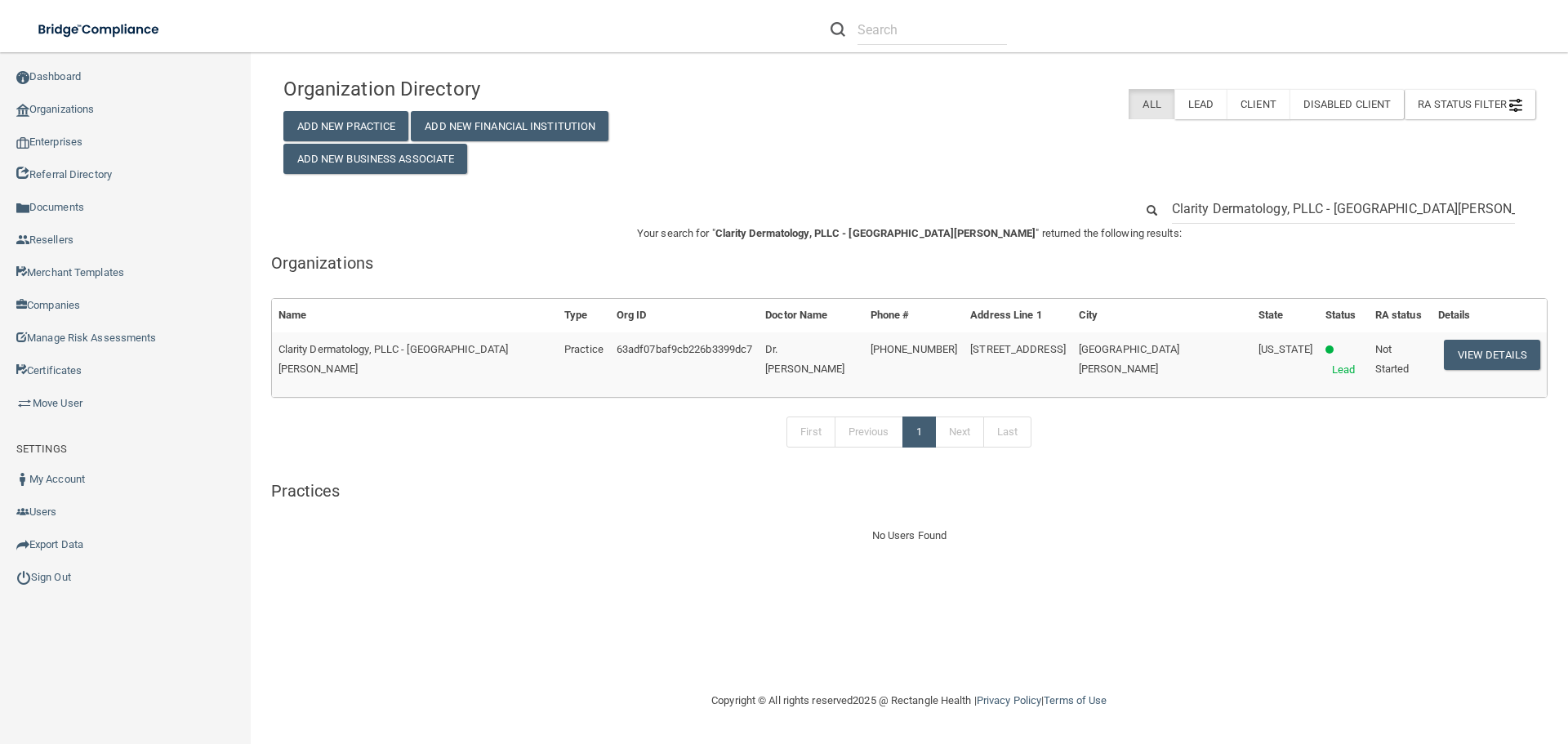
click at [1332, 208] on input "Clarity Dermatology, PLLC - Fort Collins" at bounding box center [1343, 208] width 343 height 30
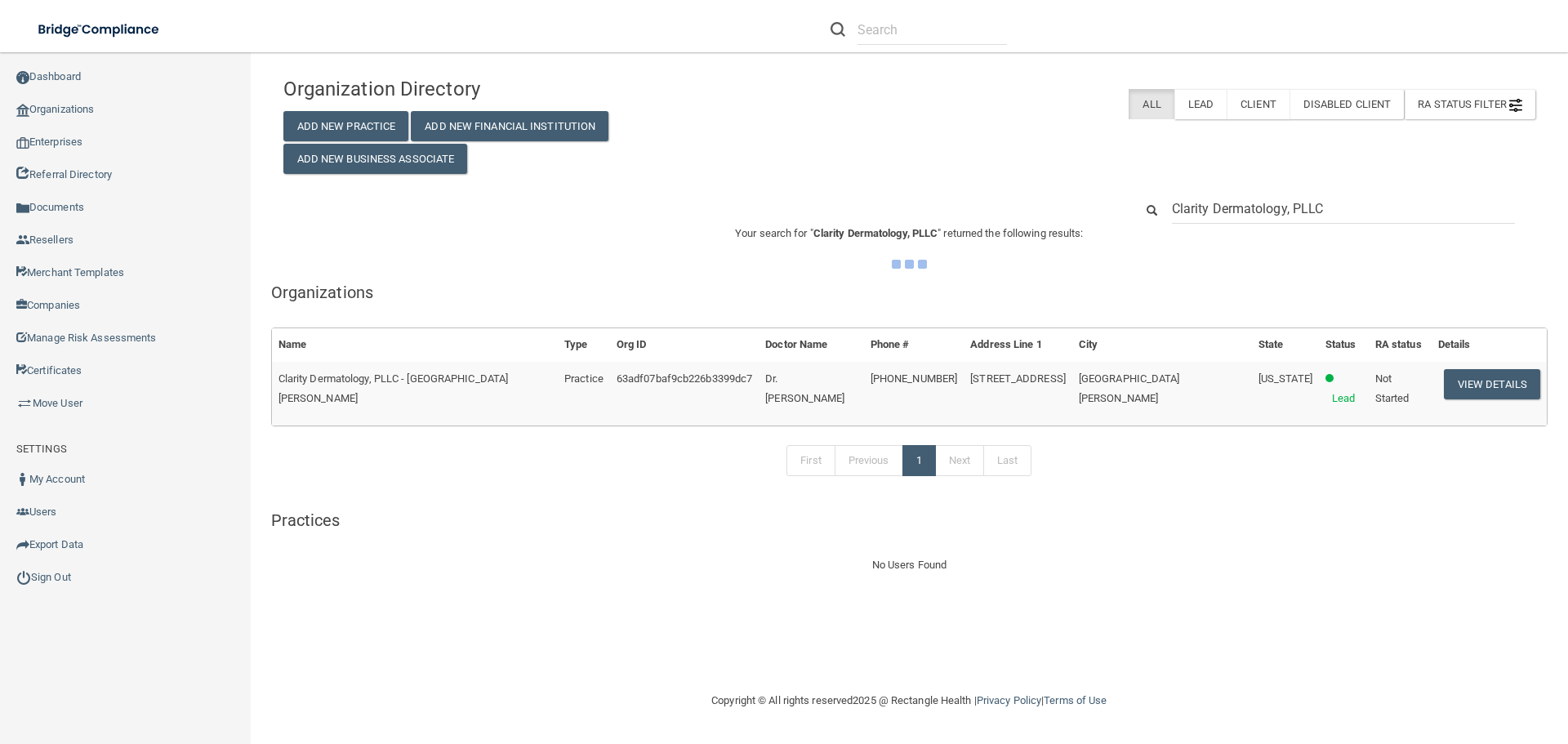
type input "Clarity Dermatology, PLLC"
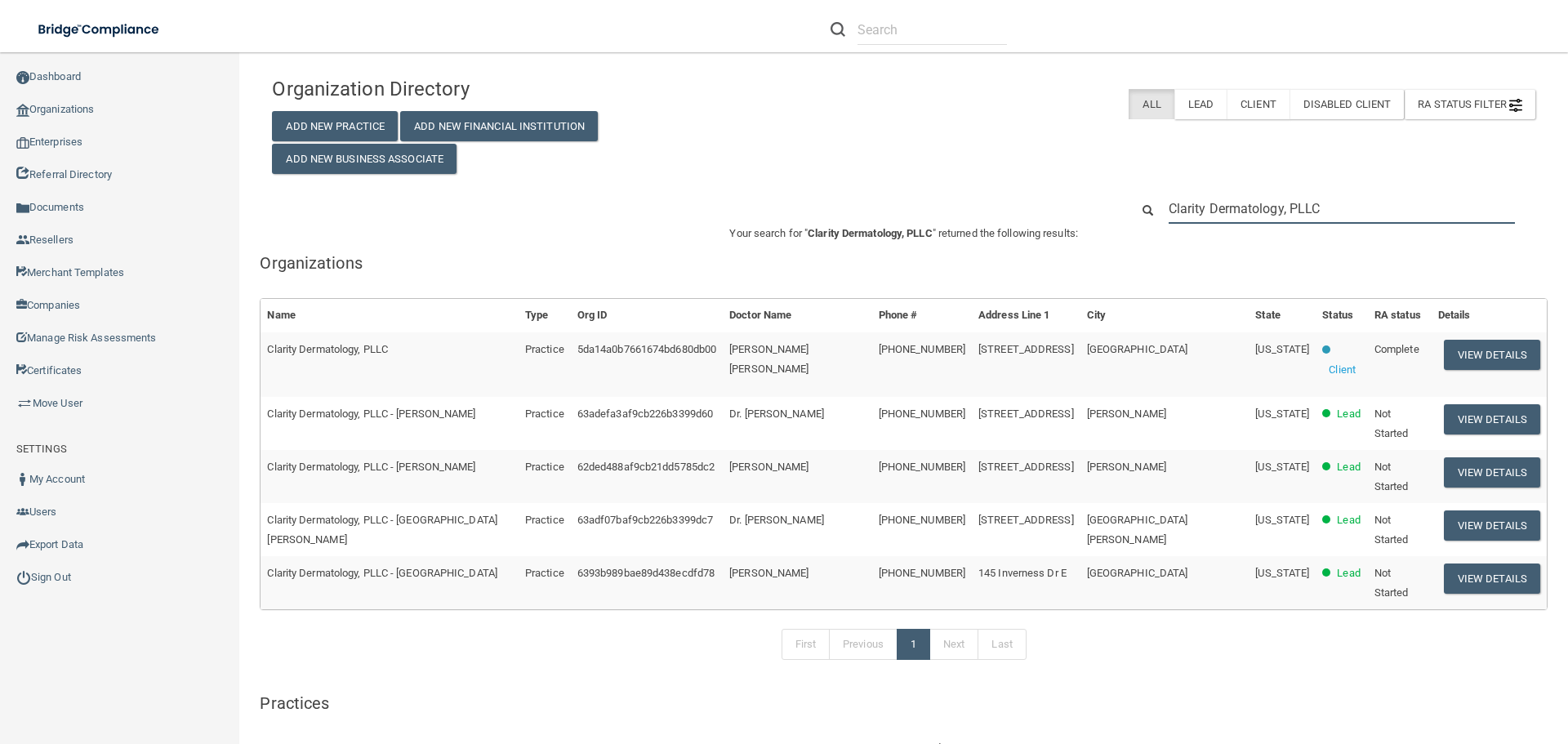
drag, startPoint x: 1357, startPoint y: 211, endPoint x: 1112, endPoint y: 205, distance: 245.1
click at [1114, 208] on div "Clarity Dermatology, PLLC" at bounding box center [904, 208] width 1288 height 30
paste input "(720) 686-7546"
type input "(720) 686-7546"
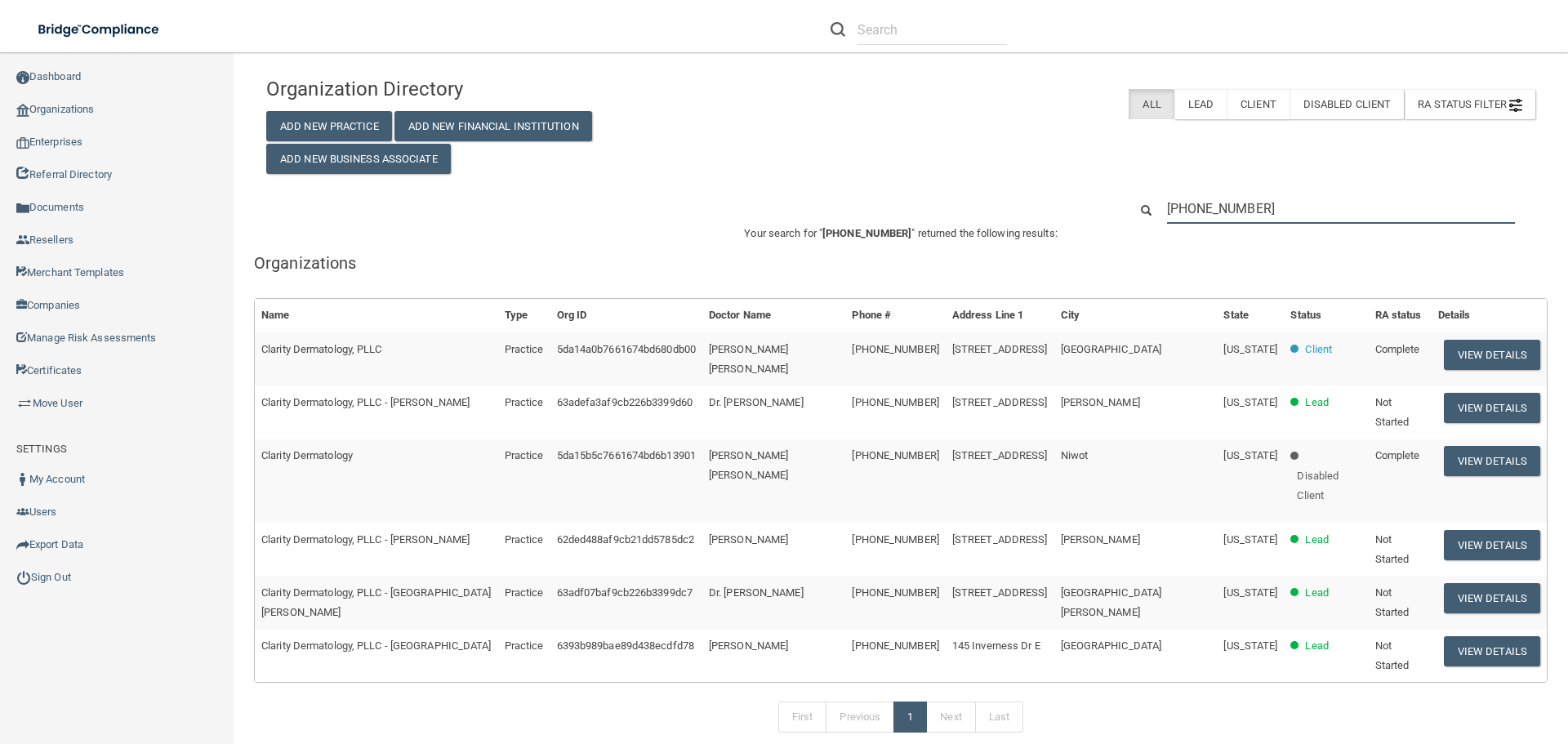
drag, startPoint x: 1272, startPoint y: 208, endPoint x: 1122, endPoint y: 207, distance: 150.0
click at [1122, 207] on div "(720) 686-7546" at bounding box center [1332, 208] width 431 height 30
paste input "breagan@claritydermatology.com"
type input "breagan@claritydermatology.com"
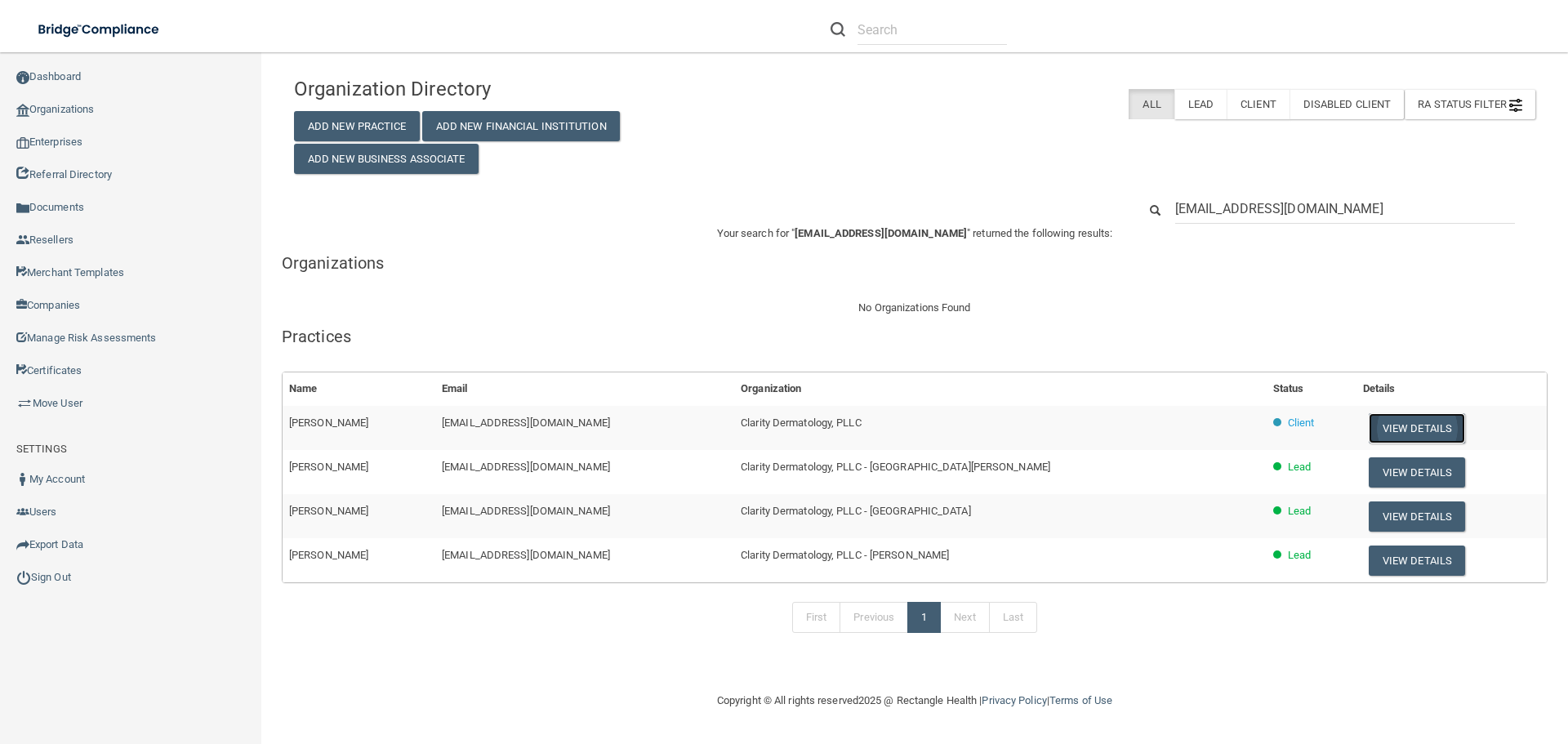
click at [1380, 429] on button "View Details" at bounding box center [1417, 428] width 96 height 30
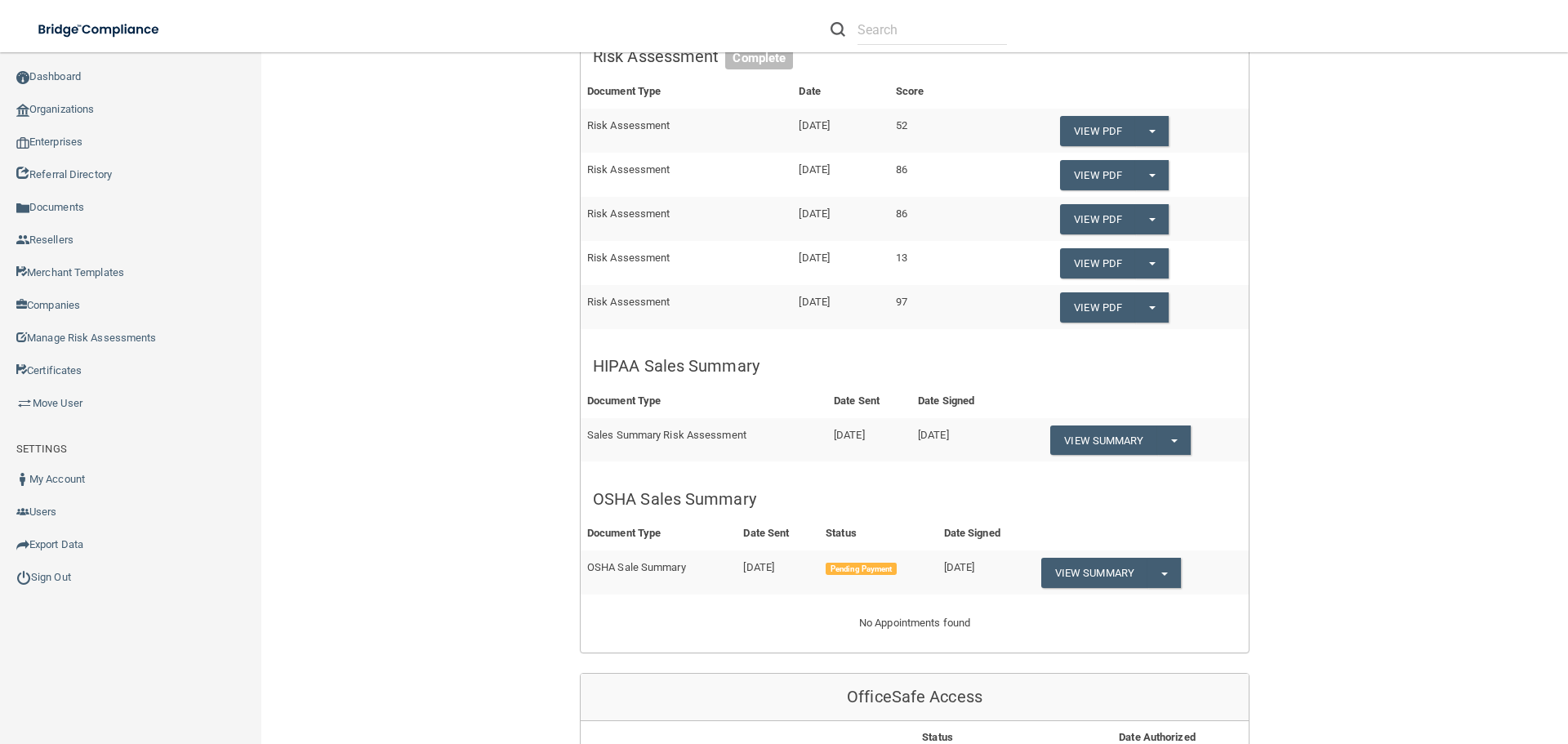
scroll to position [163, 0]
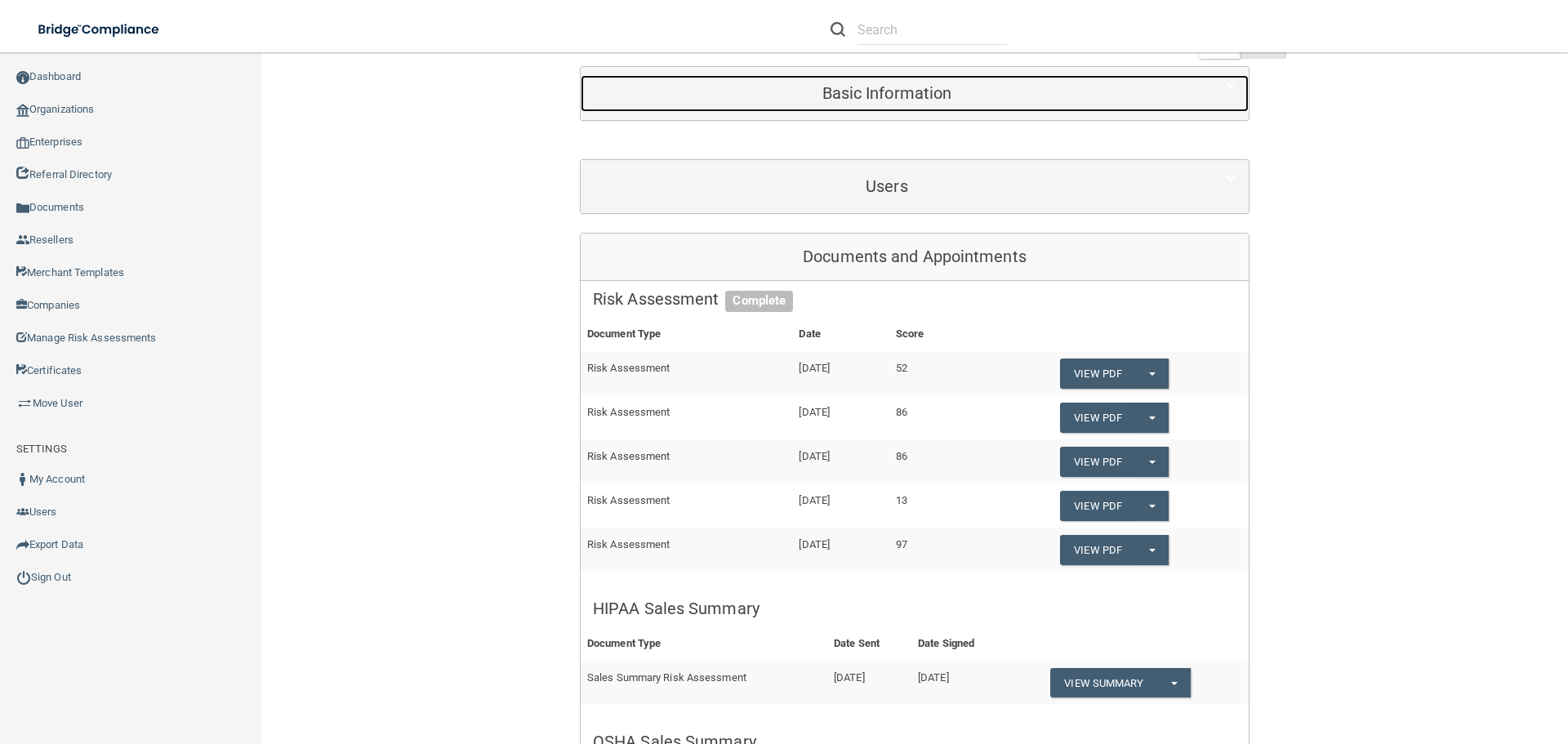
click at [954, 104] on div "Basic Information" at bounding box center [887, 93] width 612 height 37
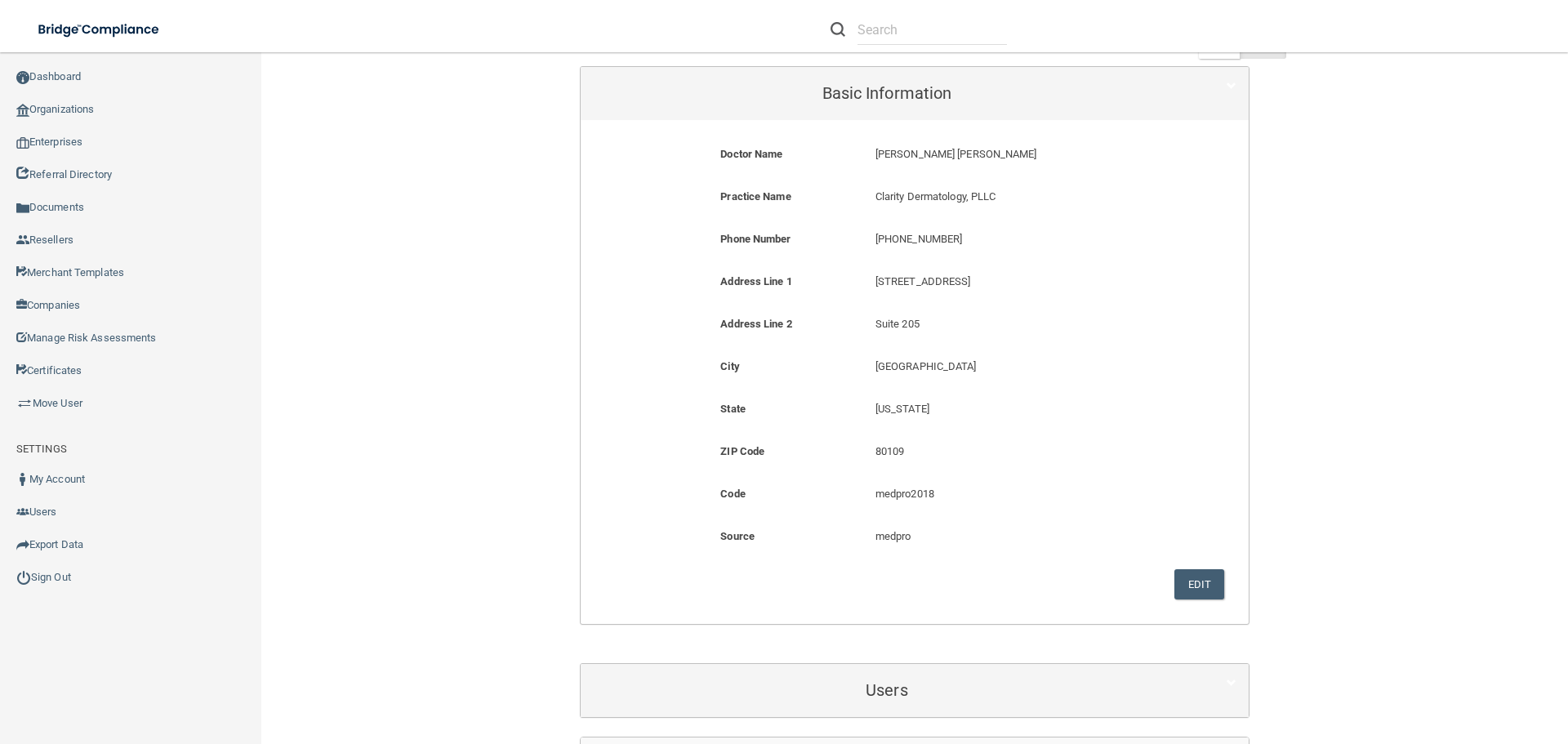
drag, startPoint x: 1419, startPoint y: 397, endPoint x: 1329, endPoint y: 436, distance: 98.1
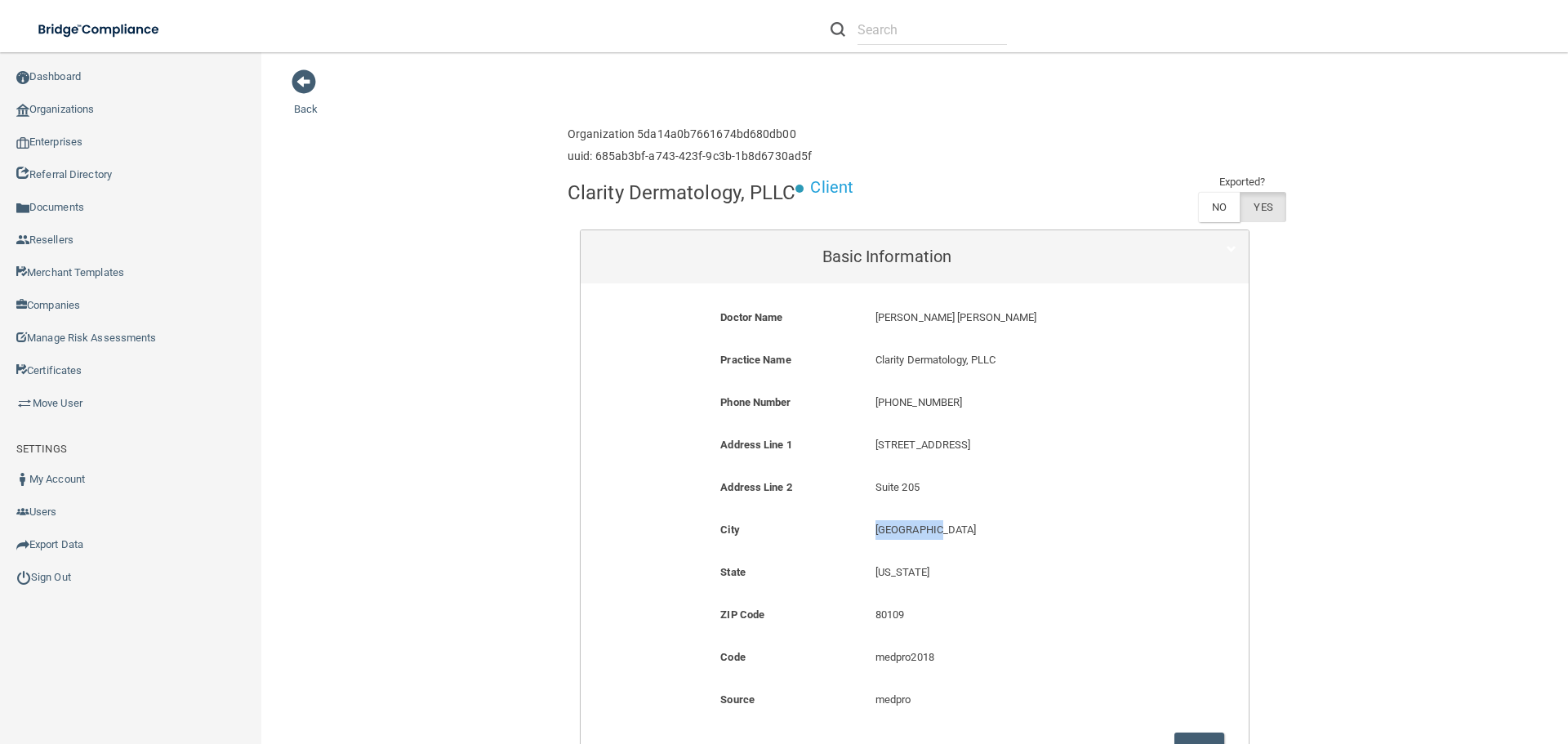
drag, startPoint x: 867, startPoint y: 531, endPoint x: 958, endPoint y: 565, distance: 97.1
click at [945, 531] on div "Castle Rock Castle Rock" at bounding box center [1018, 535] width 310 height 30
copy p "Castle Rock"
